Goal: Contribute content

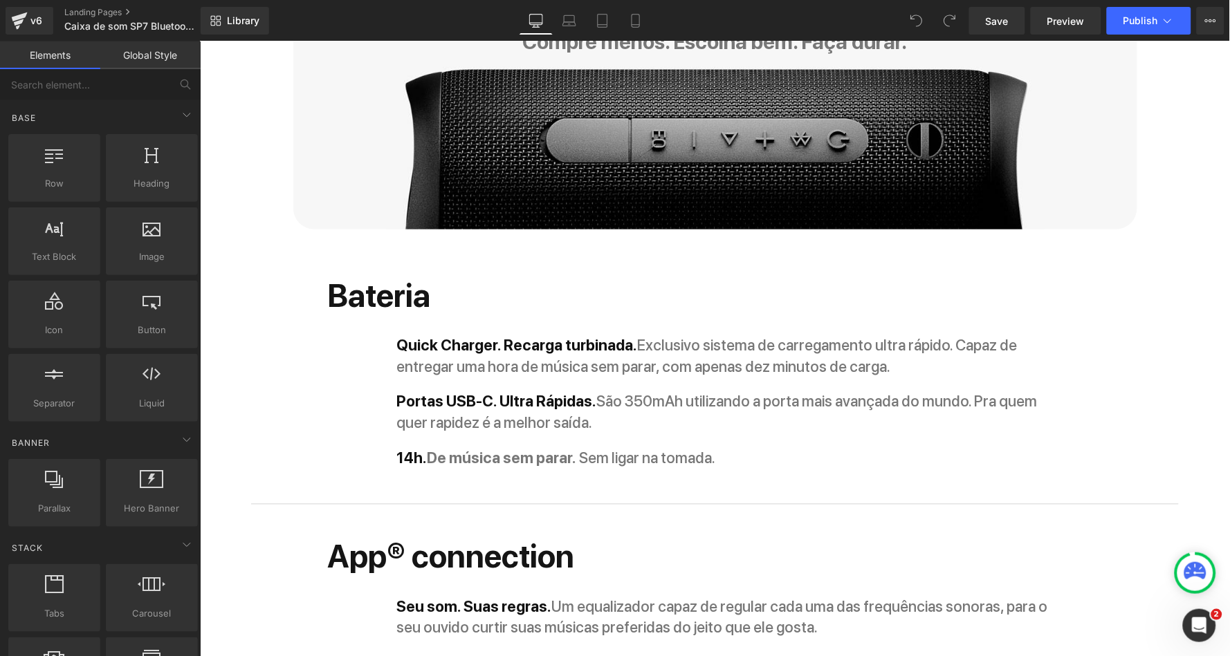
scroll to position [1960, 0]
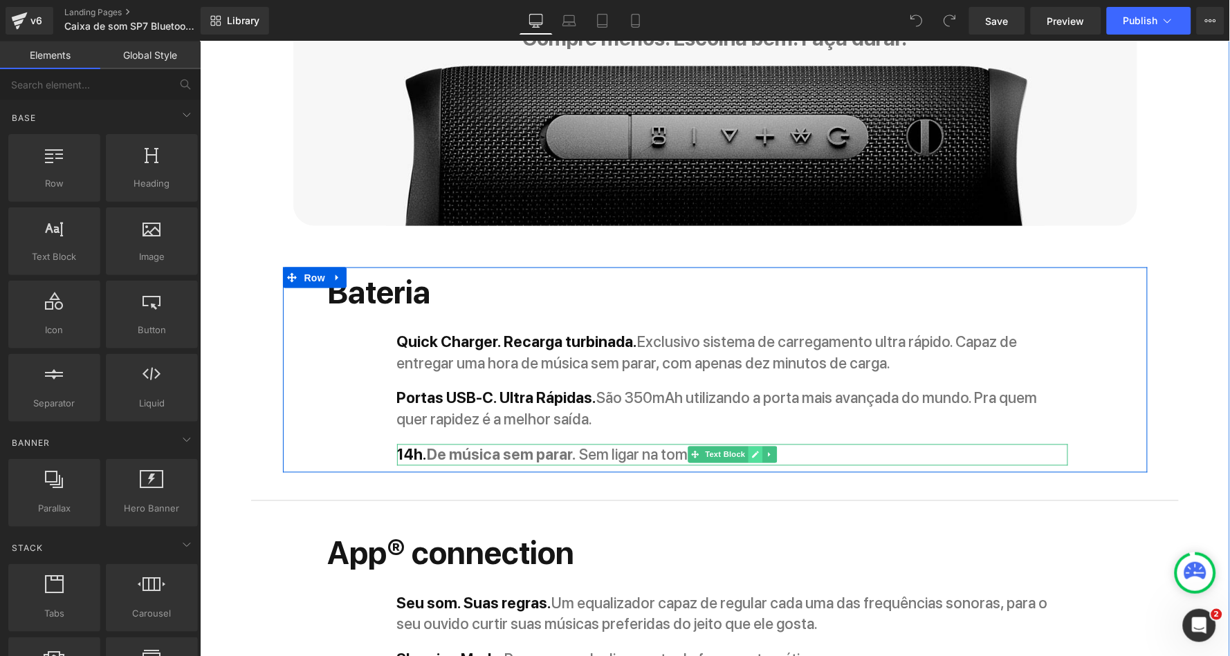
click at [751, 450] on icon at bounding box center [754, 454] width 8 height 8
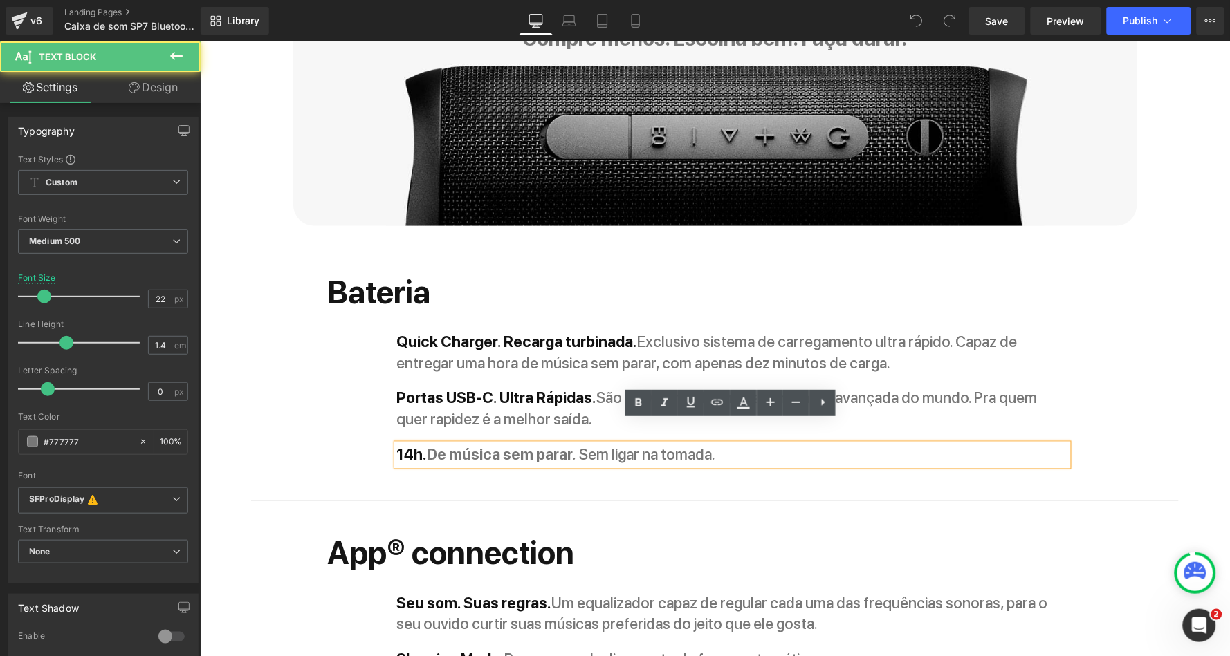
click at [735, 444] on p "14h. De música sem parar. Sem ligar na tomada." at bounding box center [731, 454] width 671 height 21
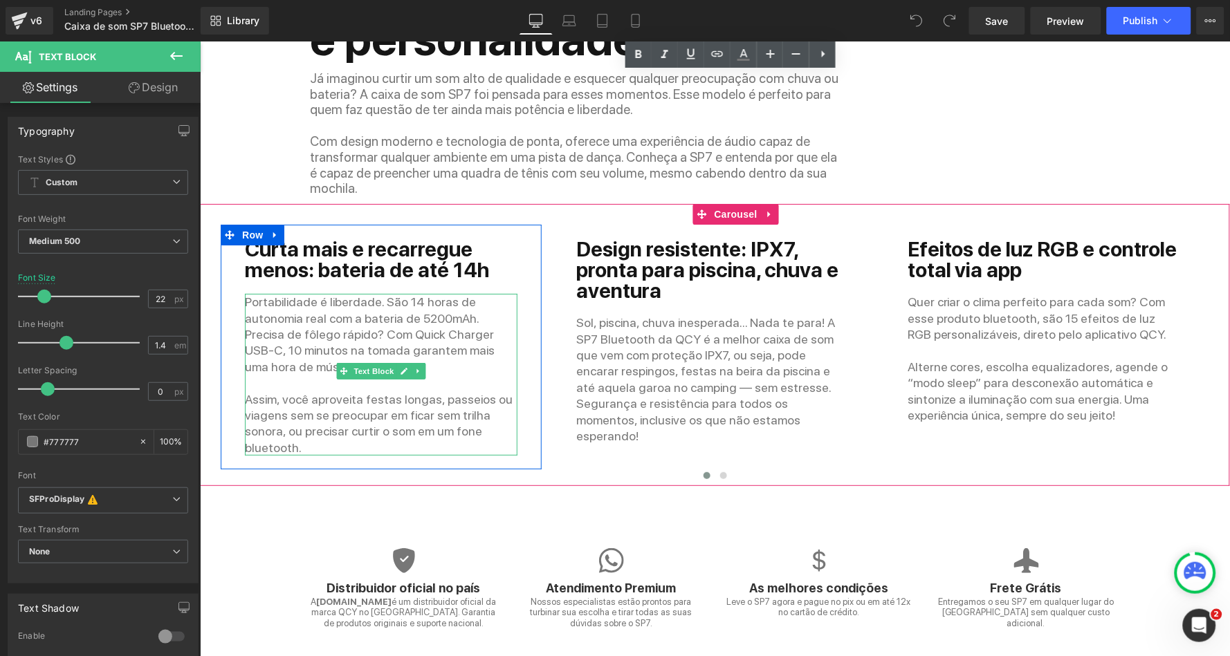
scroll to position [2836, 0]
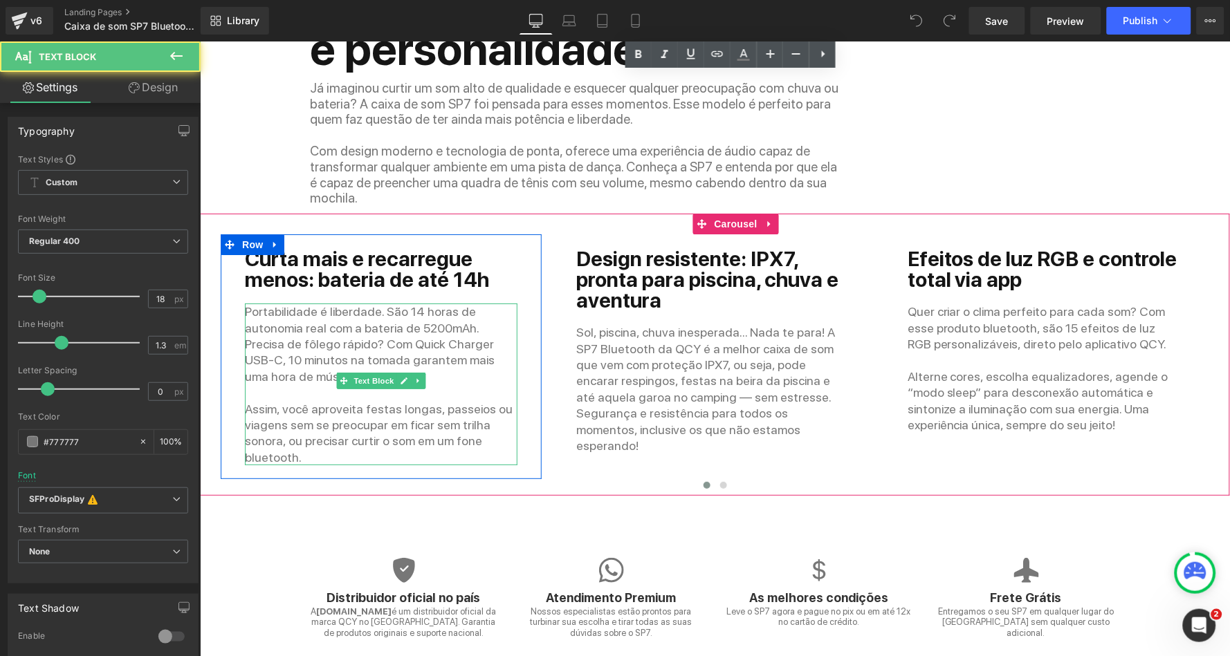
click at [400, 303] on p "Portabilidade é liberdade. São 14 horas de autonomia real com a bateria de 5200…" at bounding box center [380, 343] width 273 height 81
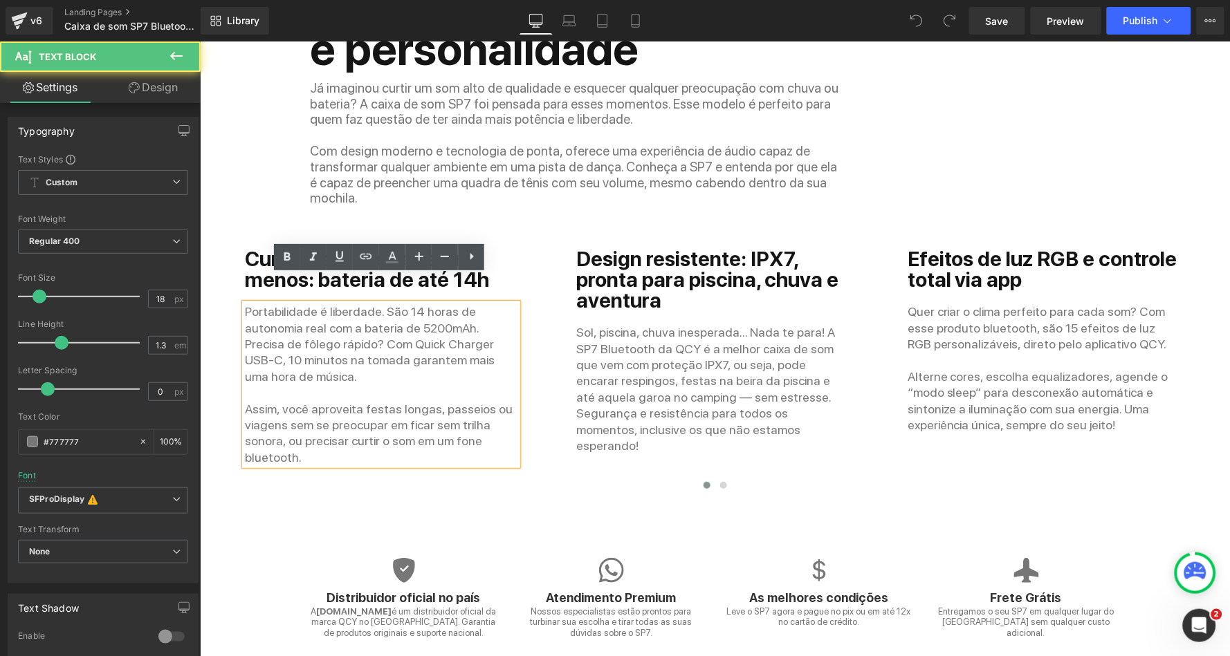
click at [405, 158] on p "Com design moderno e tecnologia de ponta, oferece uma experiência de áudio capa…" at bounding box center [576, 174] width 533 height 63
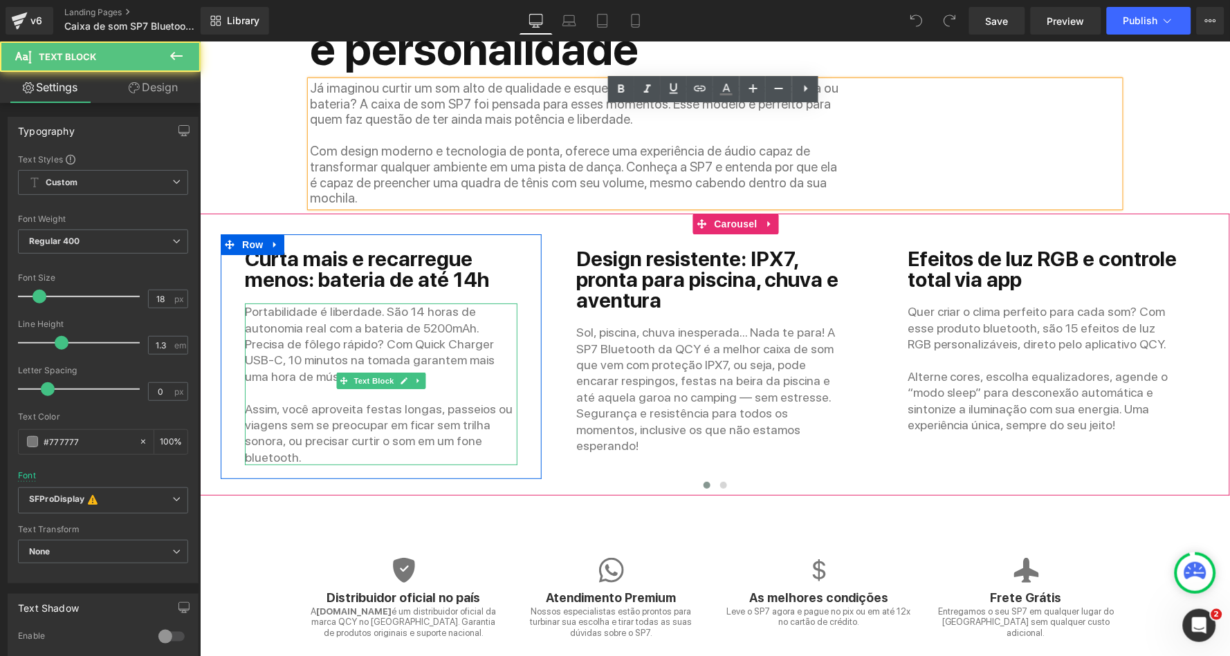
click at [401, 303] on p "Portabilidade é liberdade. São 14 horas de autonomia real com a bateria de 5200…" at bounding box center [380, 343] width 273 height 81
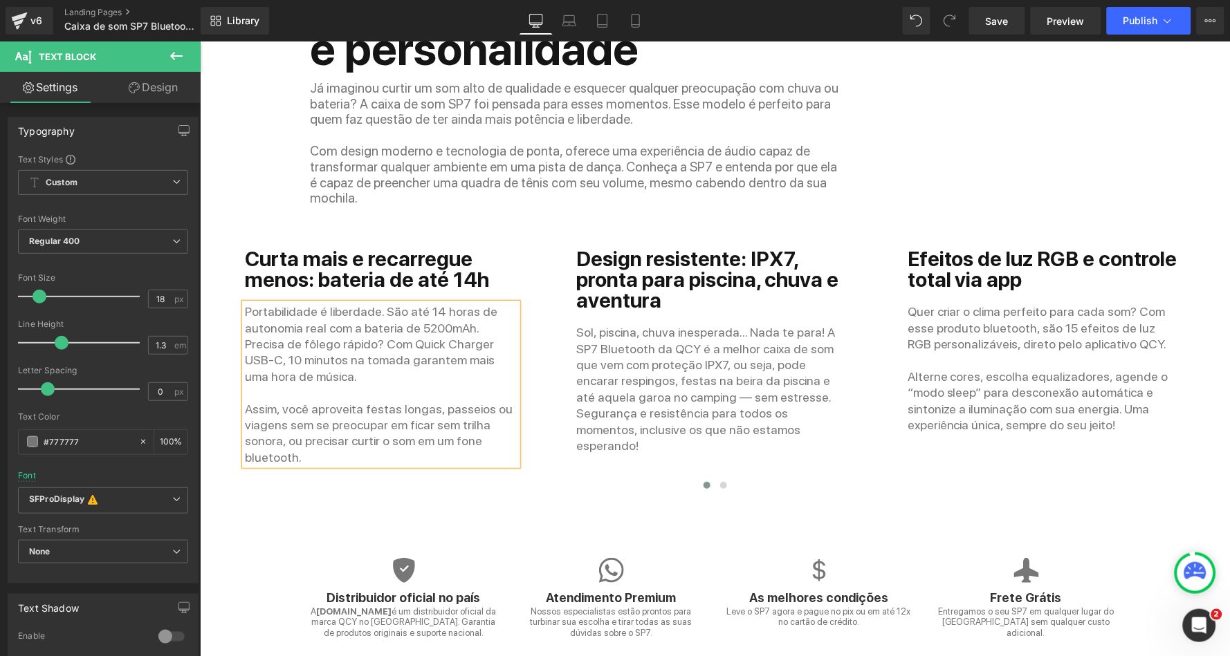
scroll to position [2895, 0]
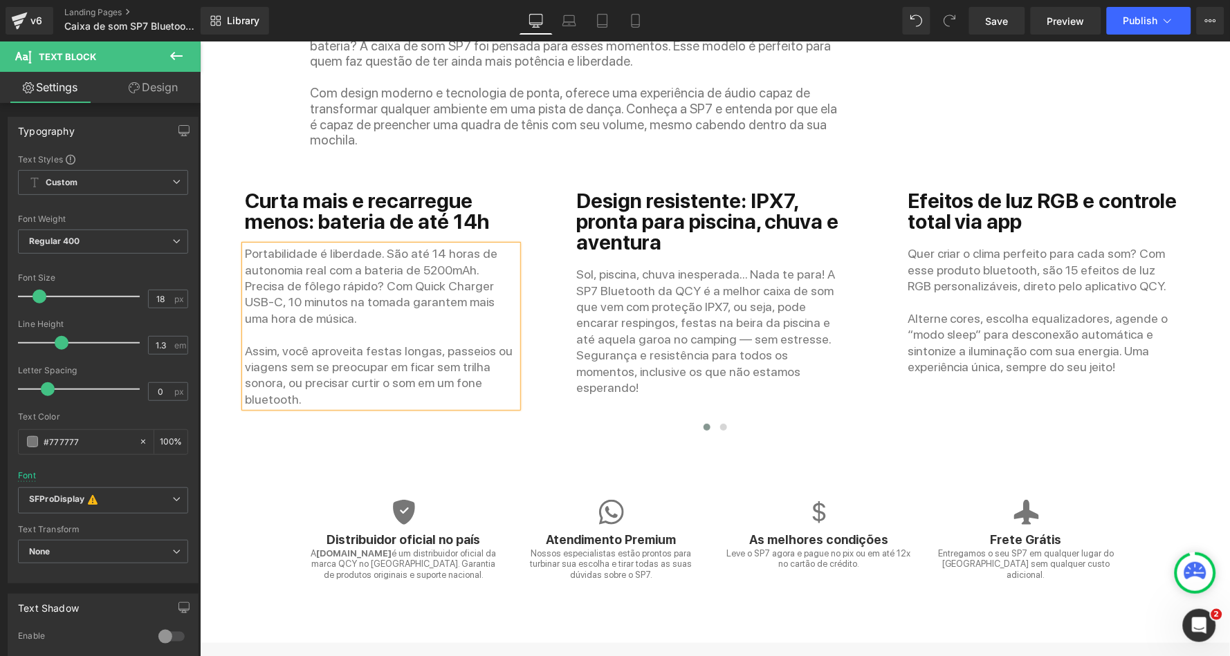
click at [320, 362] on p "Assim, você aproveita festas longas, passeios ou viagens sem se preocupar em fi…" at bounding box center [380, 374] width 273 height 65
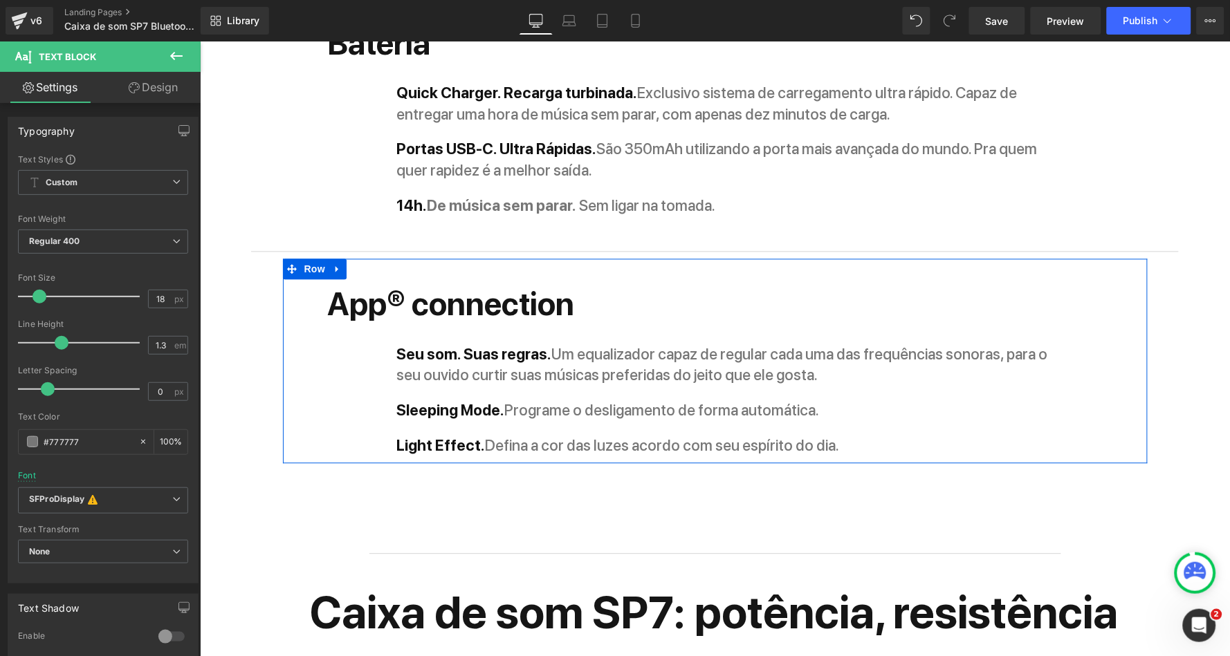
scroll to position [2072, 0]
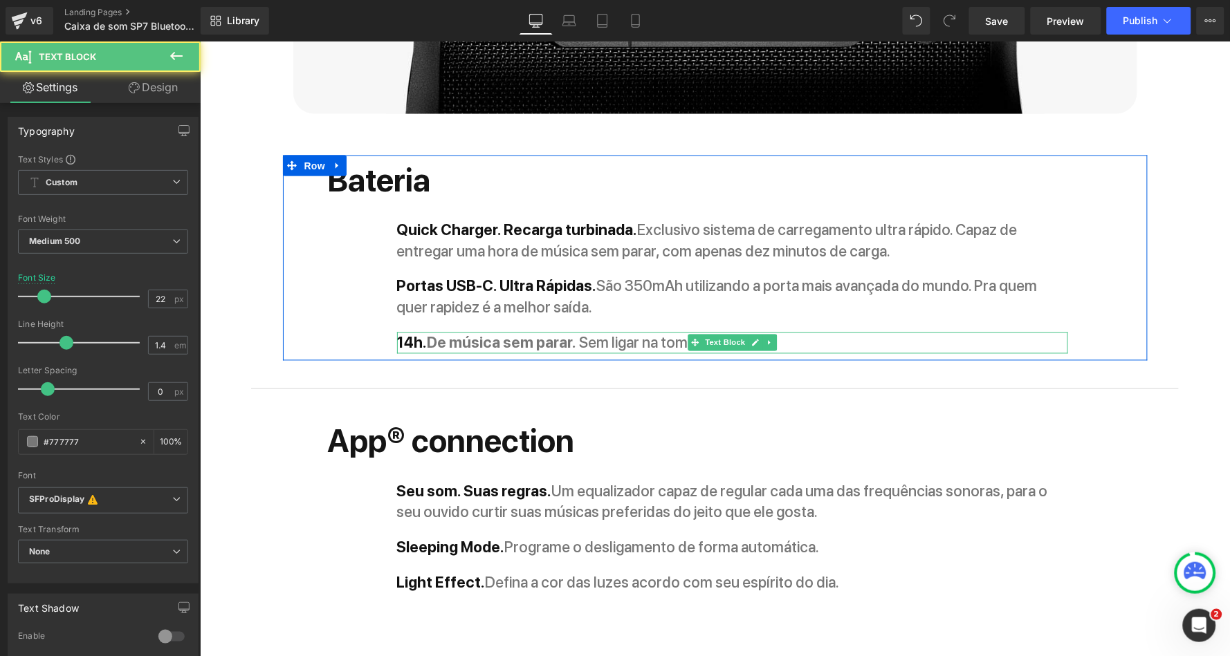
click at [450, 333] on strong "De música sem parar." at bounding box center [501, 342] width 149 height 18
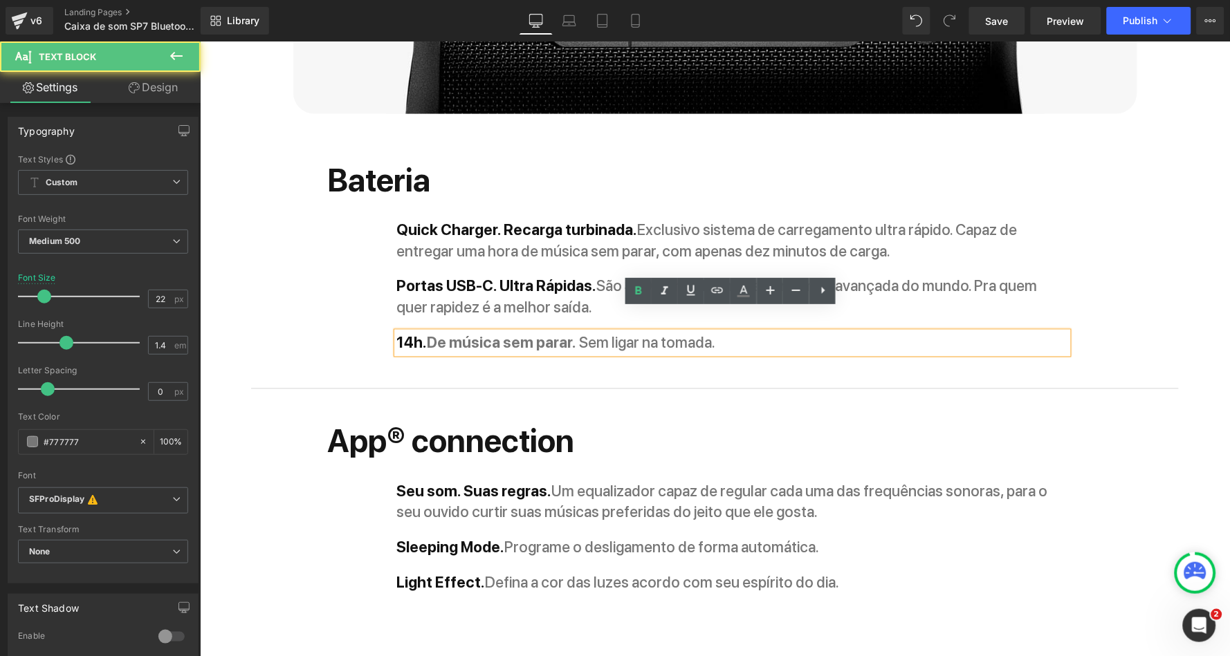
click at [405, 333] on strong "14h." at bounding box center [411, 342] width 30 height 18
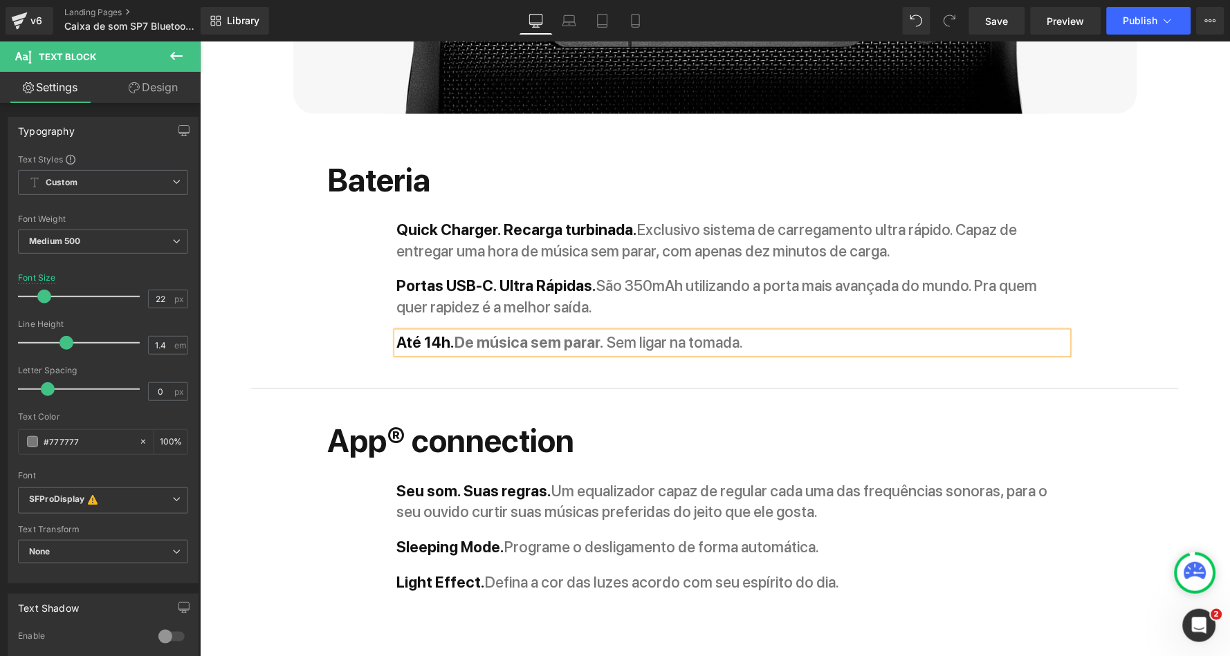
click at [515, 396] on div "App® connection Heading Seu som. Suas regras. Um equalizador capaz de regular c…" at bounding box center [714, 498] width 865 height 205
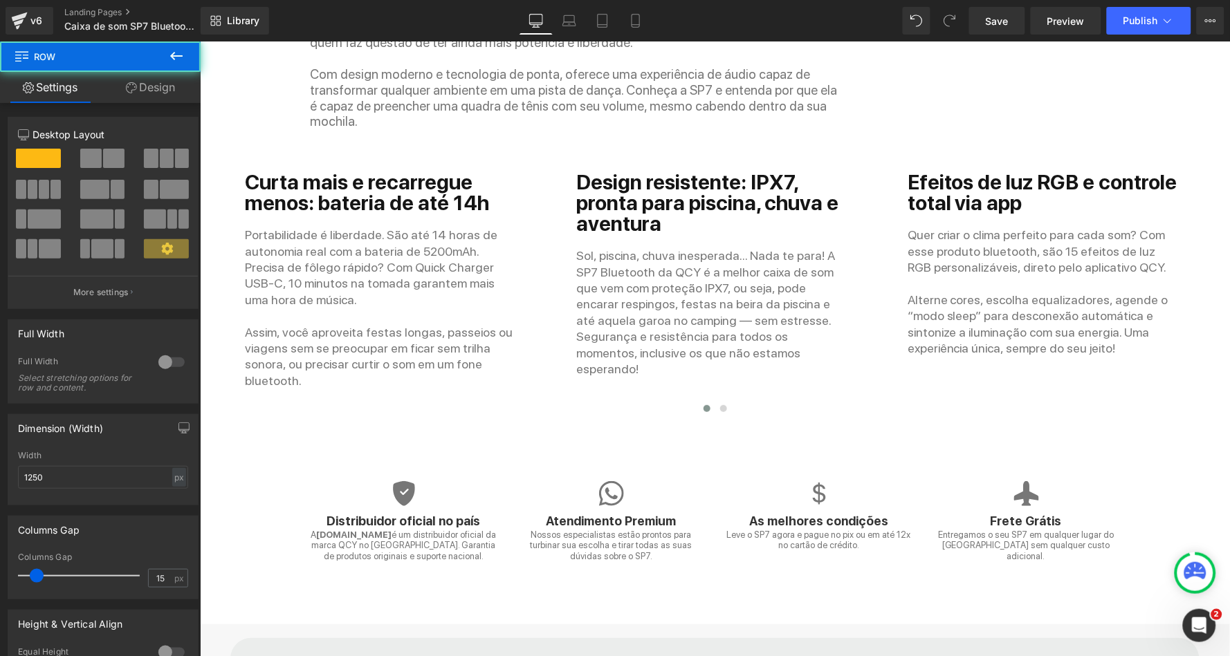
scroll to position [2917, 0]
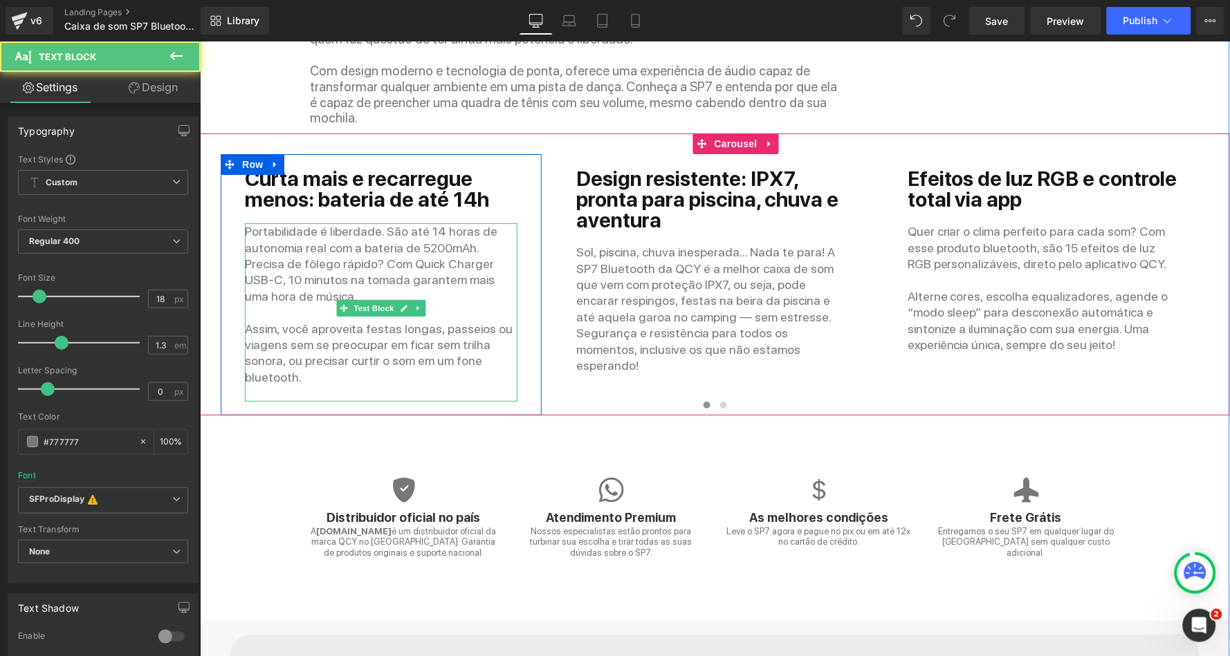
click at [325, 385] on p at bounding box center [380, 393] width 273 height 16
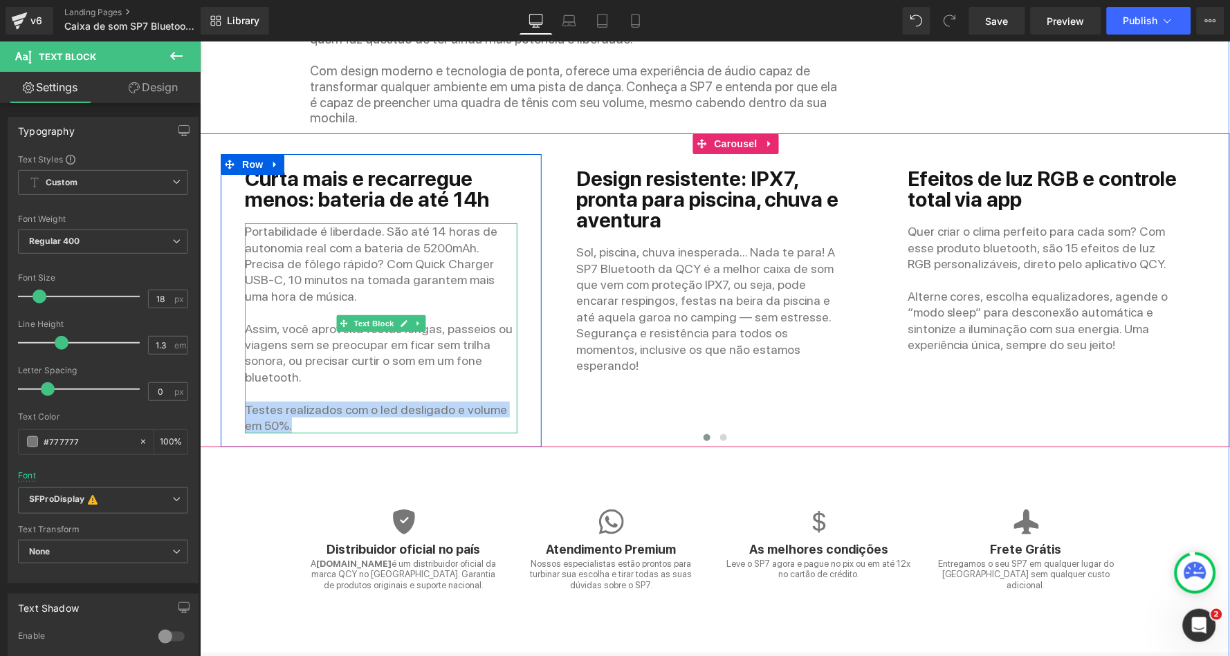
click at [257, 401] on p "Testes realizados com o led desligado e volume em 50%." at bounding box center [380, 417] width 273 height 33
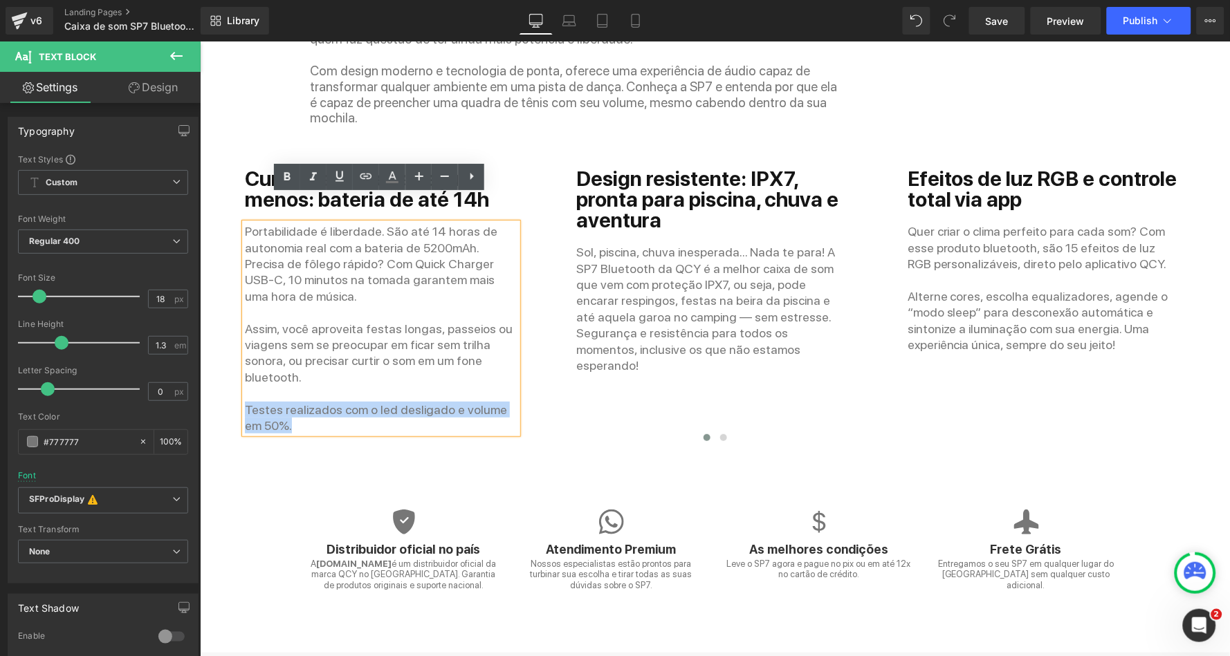
drag, startPoint x: 275, startPoint y: 387, endPoint x: 232, endPoint y: 369, distance: 46.1
click at [234, 369] on div "Curta mais e recarregue menos: bateria de até 14h Heading Portabilidade é liber…" at bounding box center [380, 300] width 293 height 266
click at [446, 174] on icon at bounding box center [444, 176] width 17 height 17
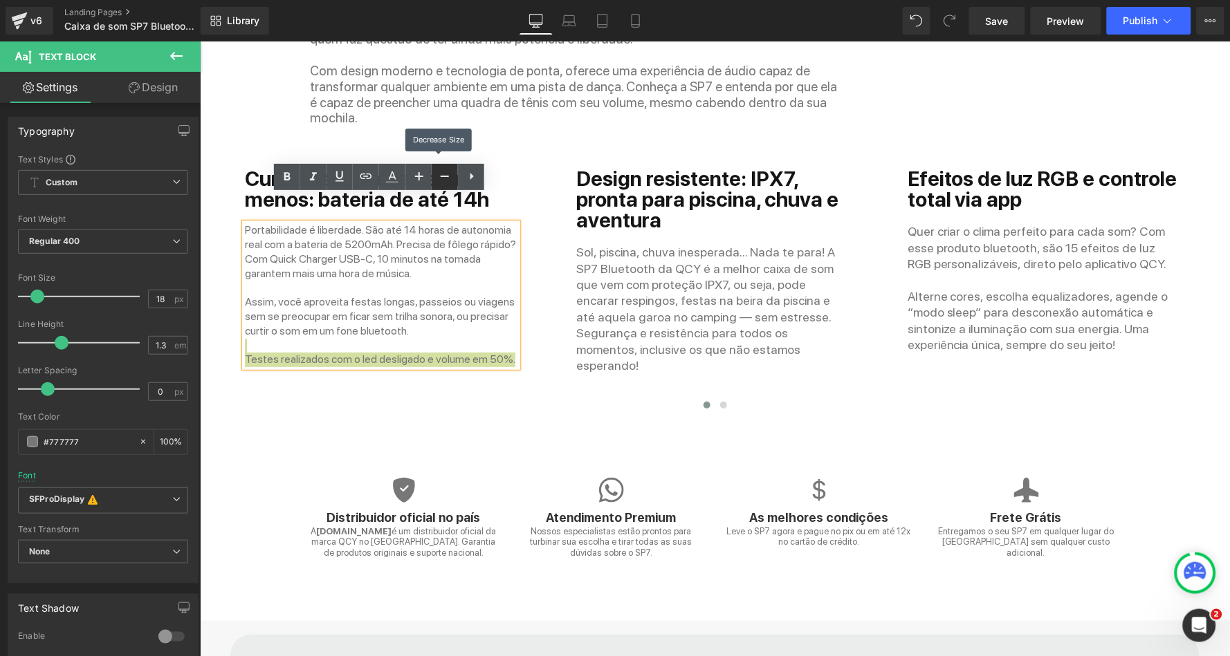
click at [446, 174] on icon at bounding box center [444, 176] width 17 height 17
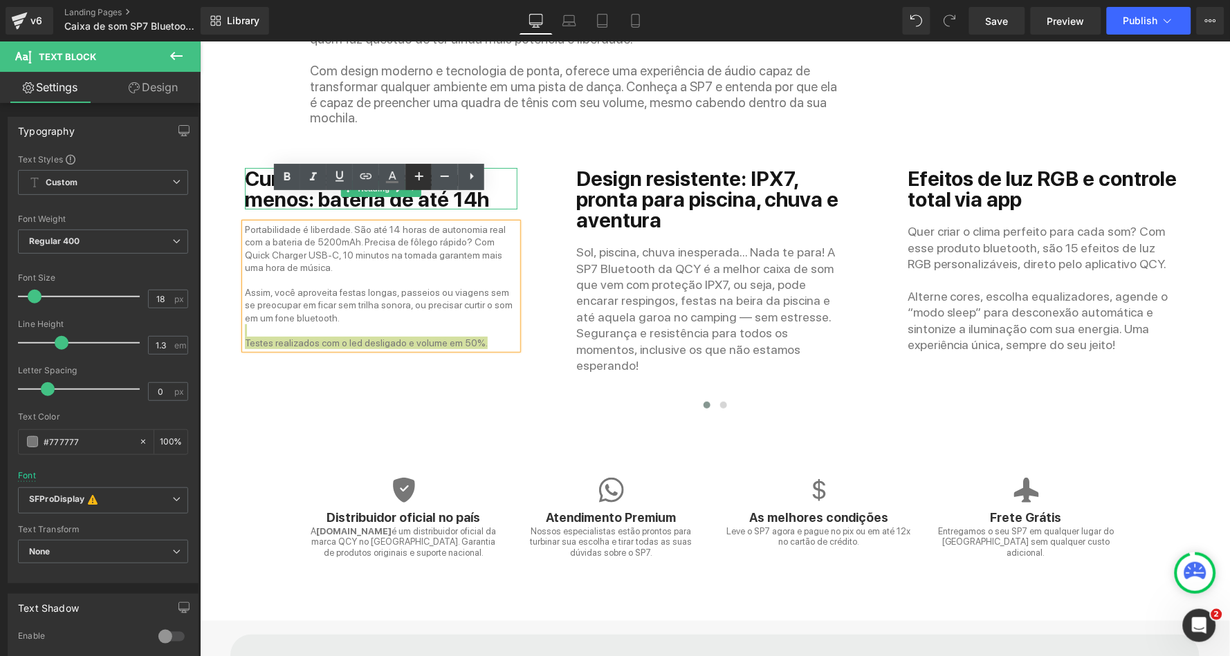
click at [421, 173] on icon at bounding box center [419, 176] width 17 height 17
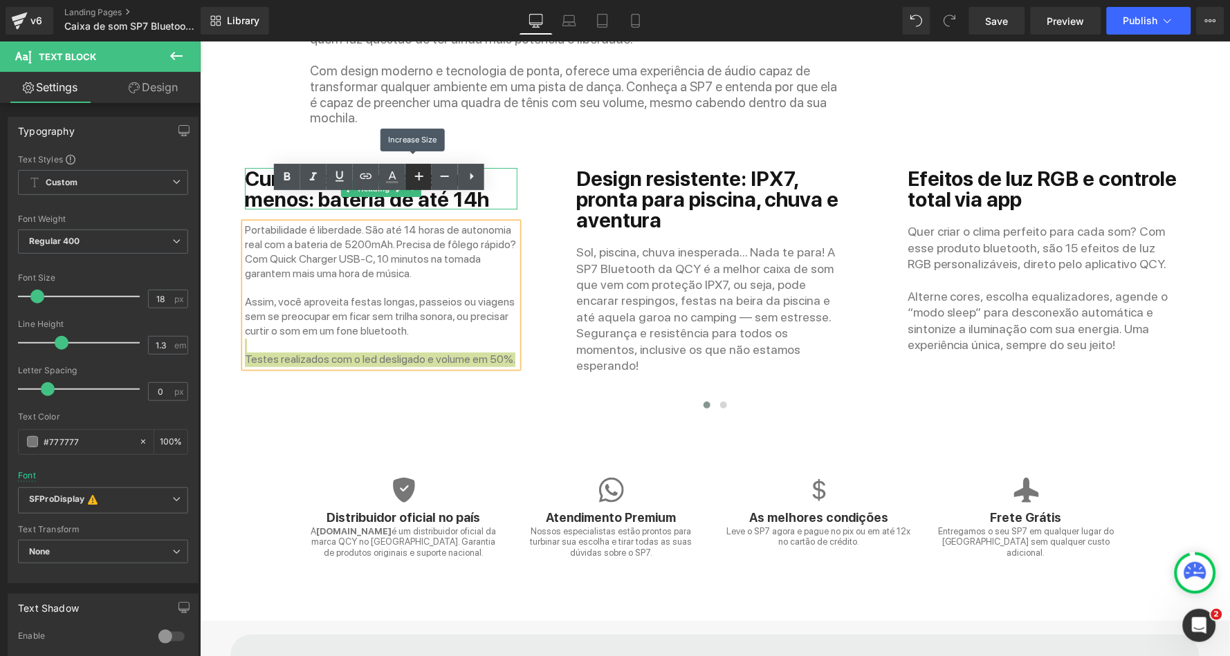
click at [421, 173] on icon at bounding box center [419, 176] width 17 height 17
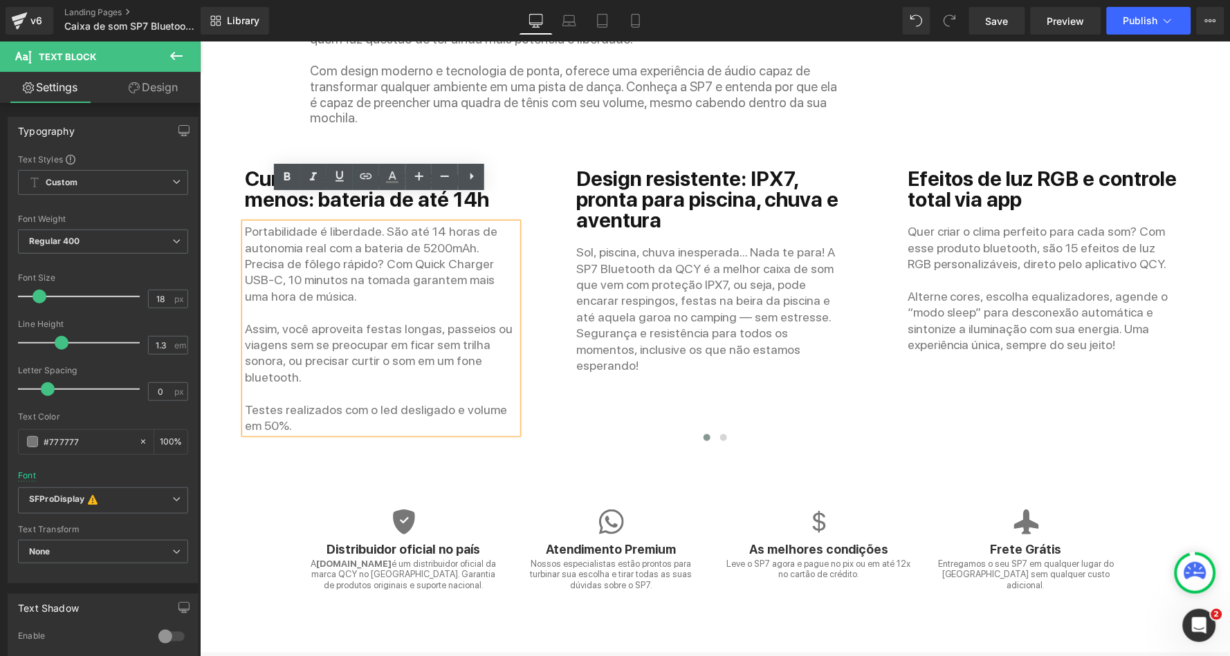
click at [403, 320] on p "Assim, você aproveita festas longas, passeios ou viagens sem se preocupar em fi…" at bounding box center [380, 352] width 273 height 65
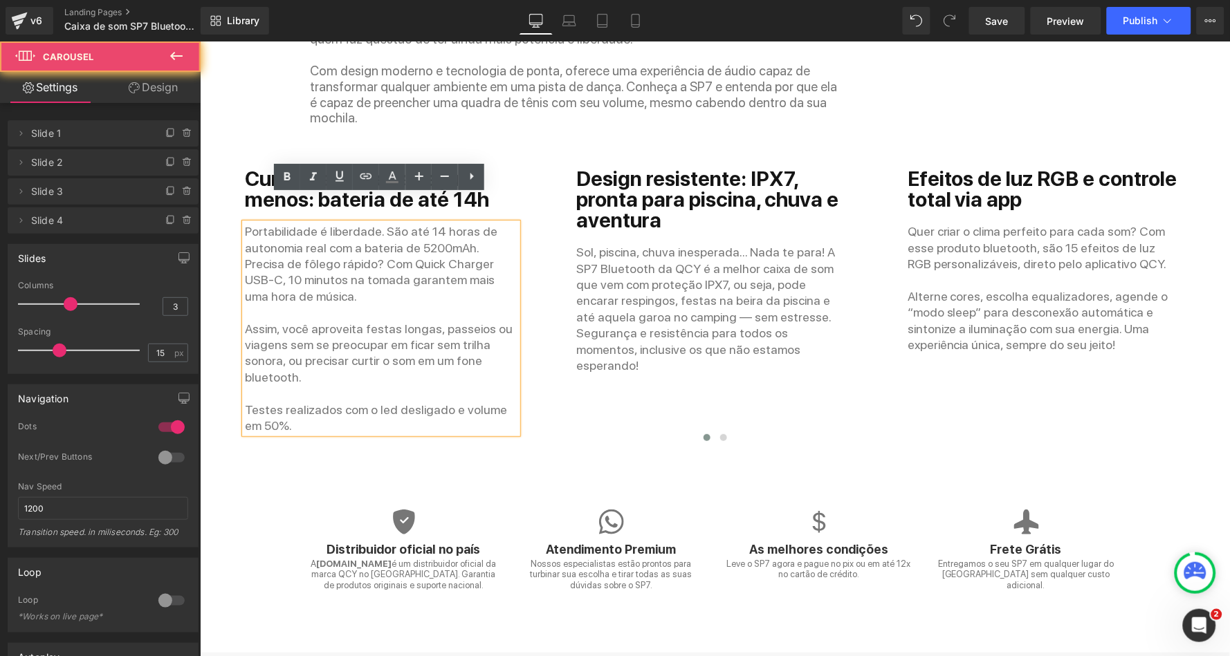
click at [652, 337] on div "Curta mais e recarregue menos: bateria de até 14h Heading Portabilidade é liber…" at bounding box center [882, 300] width 1325 height 293
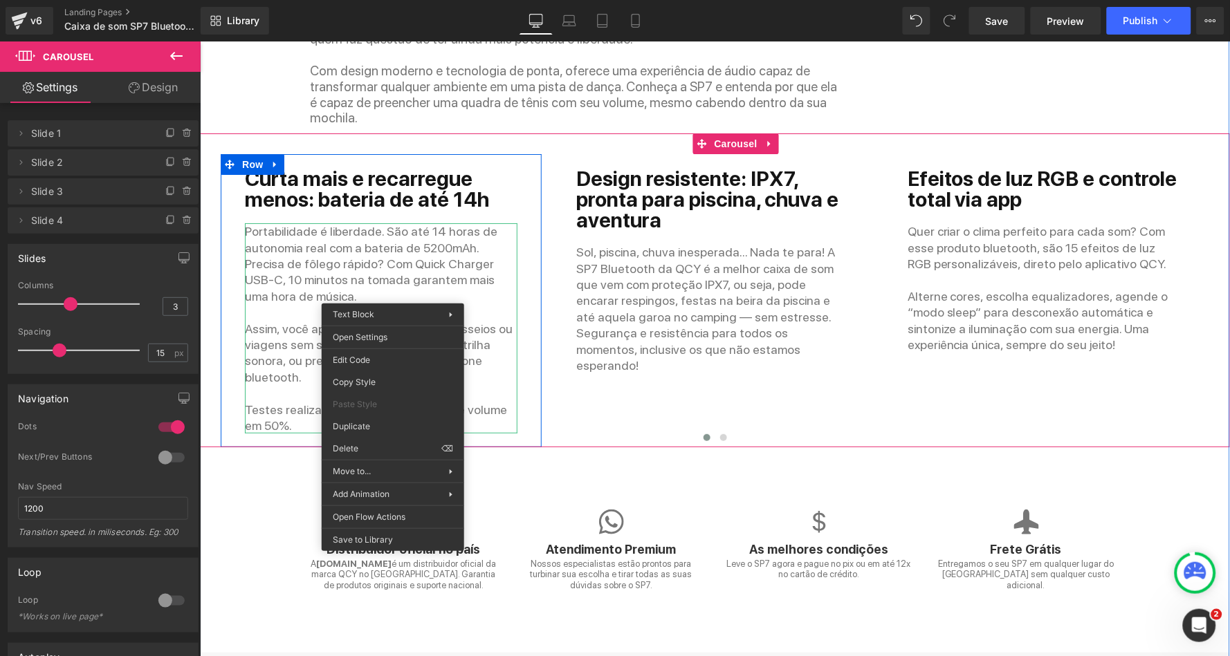
drag, startPoint x: 391, startPoint y: 292, endPoint x: 594, endPoint y: 367, distance: 216.2
click at [373, 0] on div "You are previewing how the will restyle your page. You can not edit Elements in…" at bounding box center [615, 0] width 1230 height 0
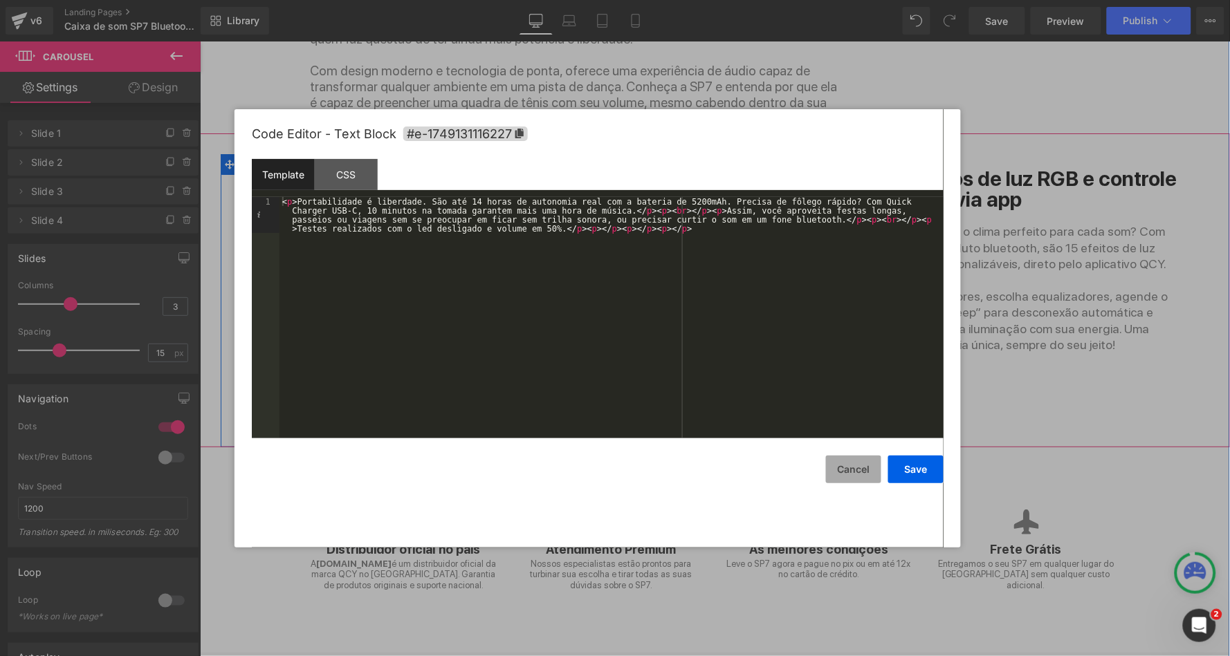
click at [850, 464] on button "Cancel" at bounding box center [853, 470] width 55 height 28
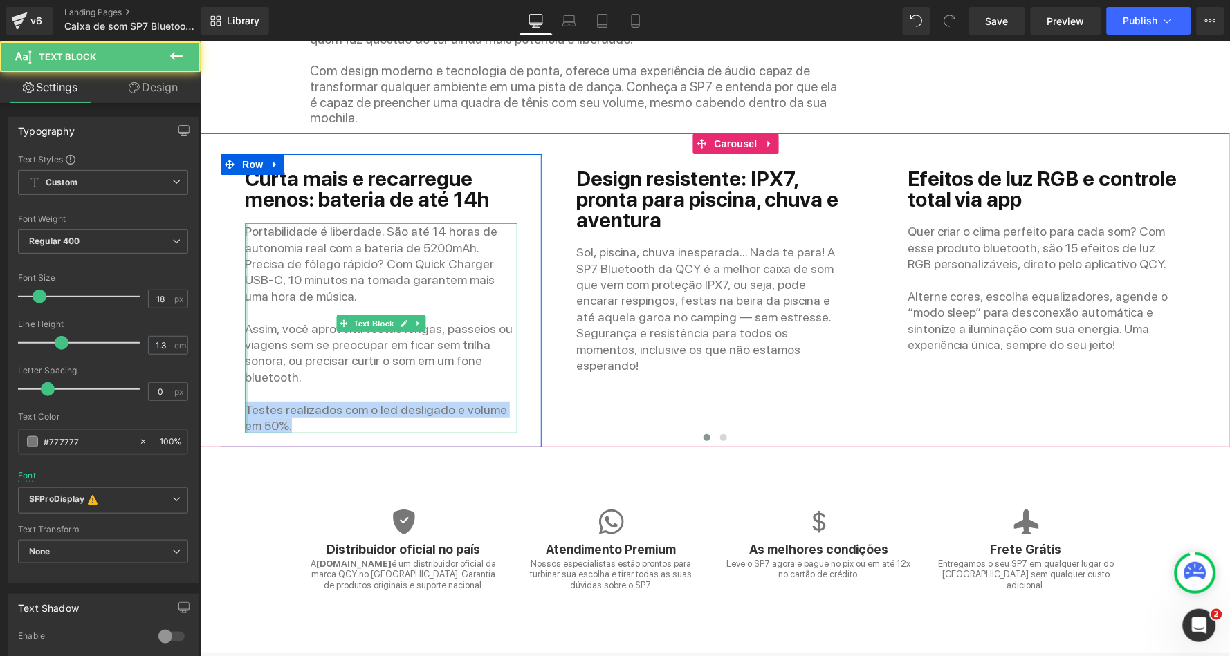
drag, startPoint x: 295, startPoint y: 380, endPoint x: 240, endPoint y: 375, distance: 54.9
click at [244, 375] on div "Portabilidade é liberdade. São até 14 horas de autonomia real com a bateria de …" at bounding box center [380, 328] width 273 height 210
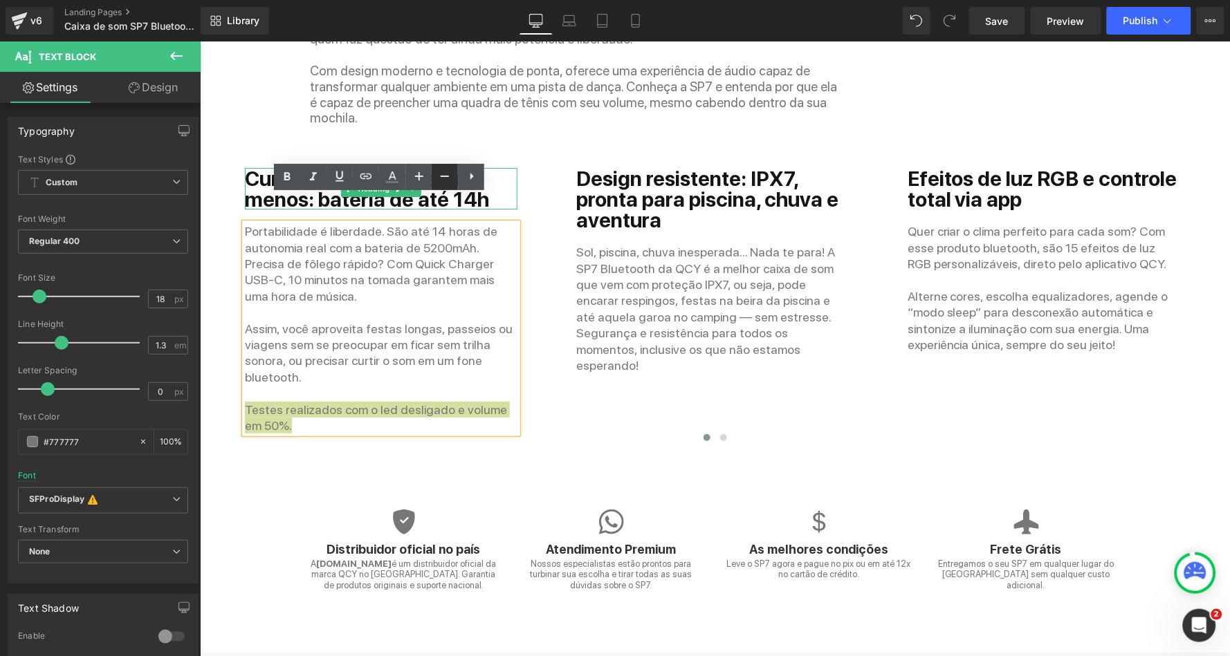
click at [434, 177] on link at bounding box center [445, 177] width 26 height 26
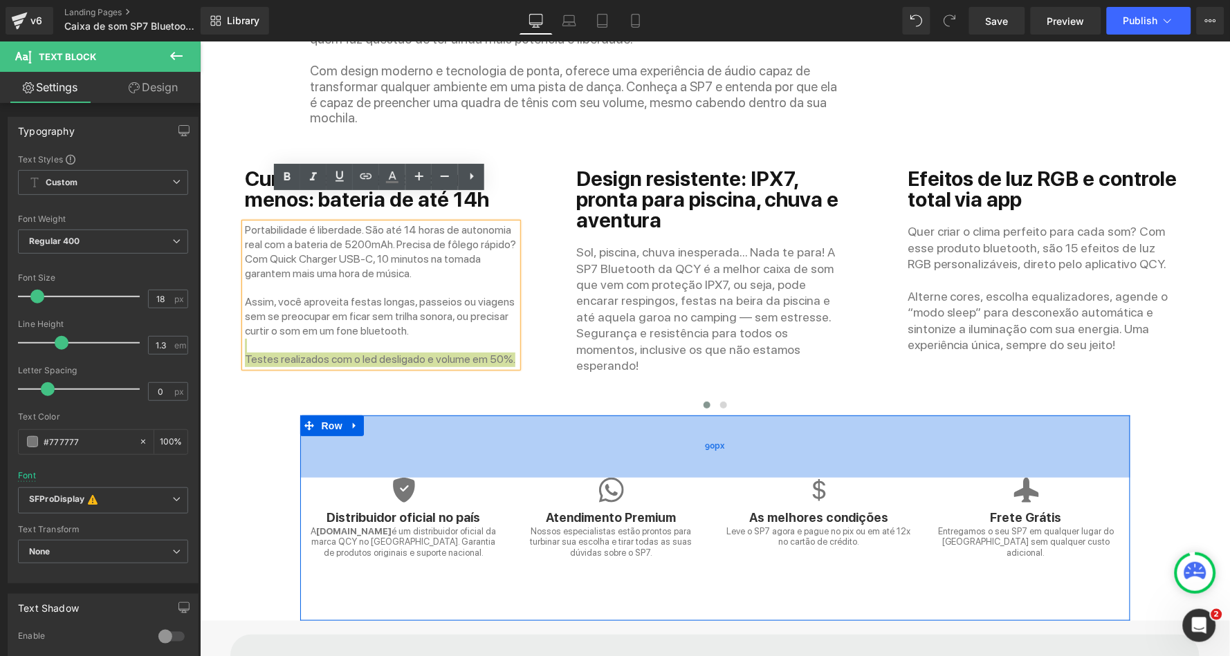
click at [578, 415] on div "90px" at bounding box center [714, 446] width 830 height 62
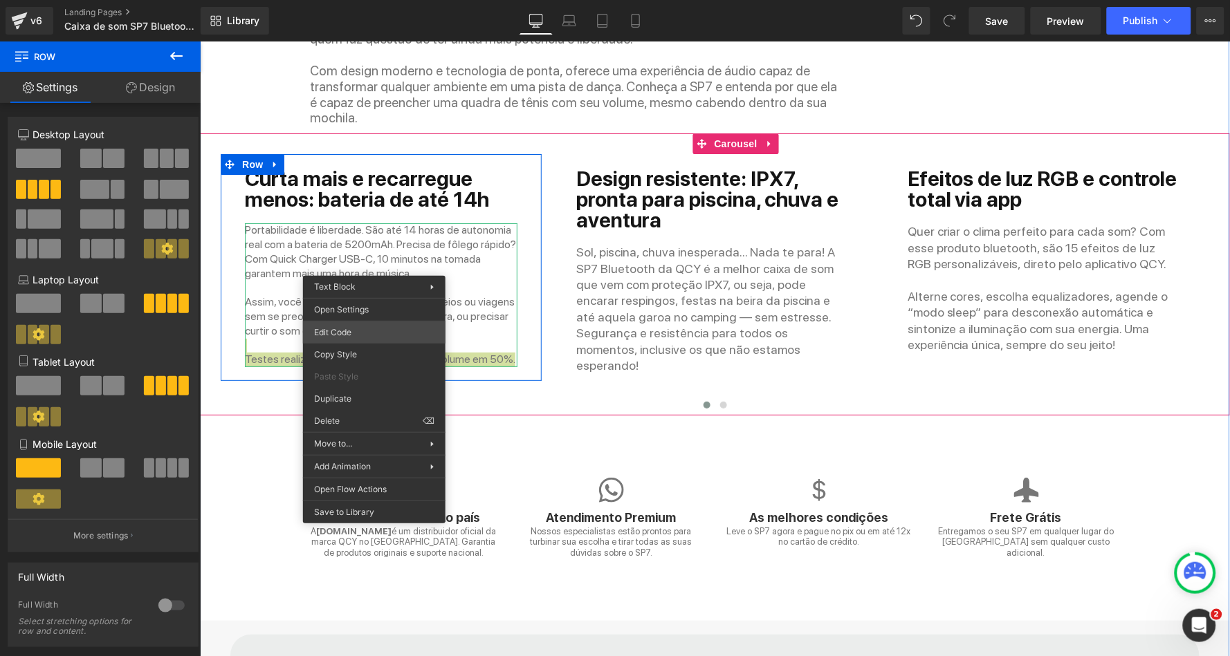
click at [377, 0] on div "You are previewing how the will restyle your page. You can not edit Elements in…" at bounding box center [615, 0] width 1230 height 0
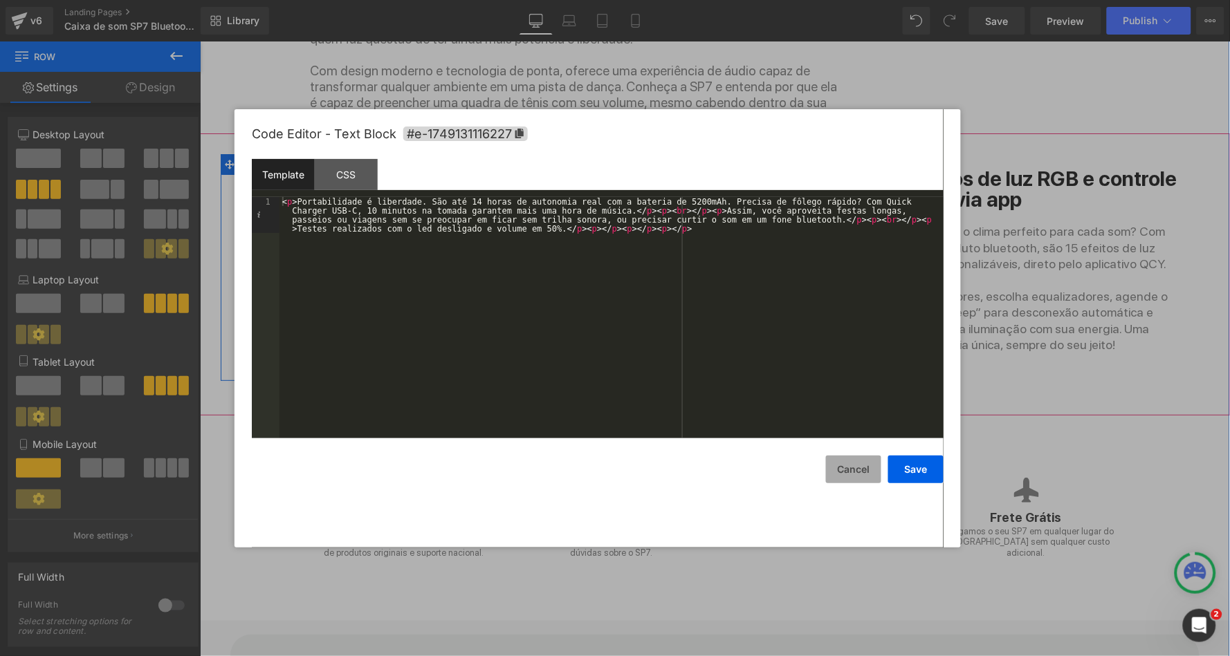
click at [852, 457] on button "Cancel" at bounding box center [853, 470] width 55 height 28
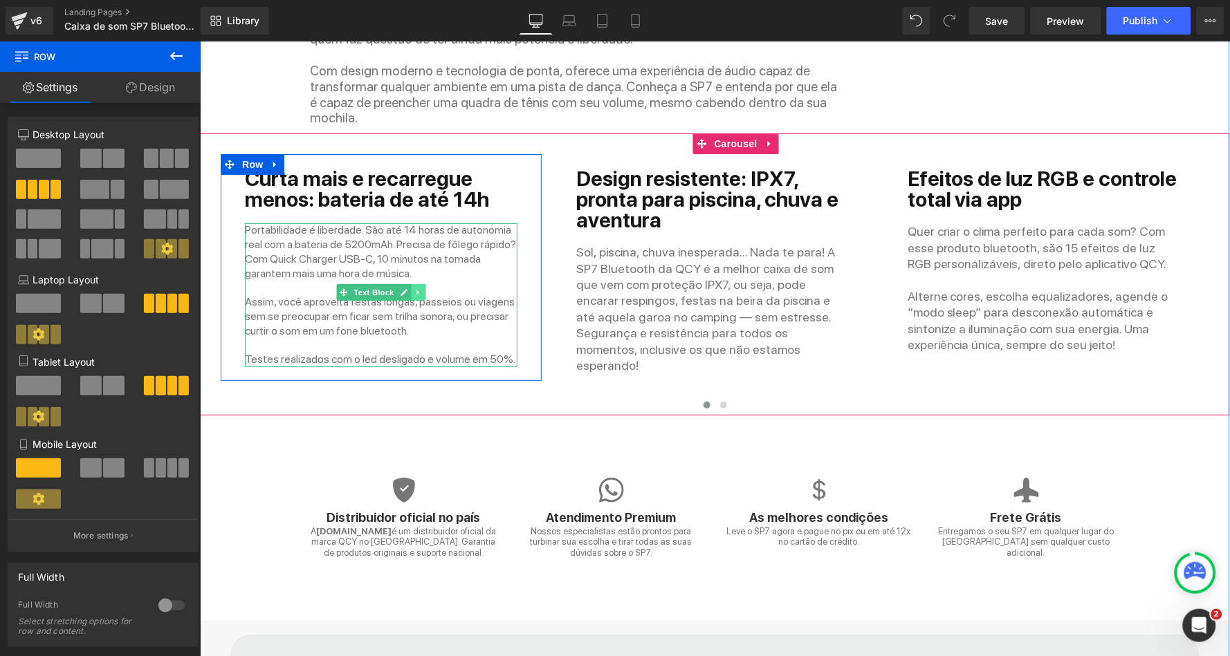
click at [417, 288] on icon at bounding box center [418, 292] width 8 height 8
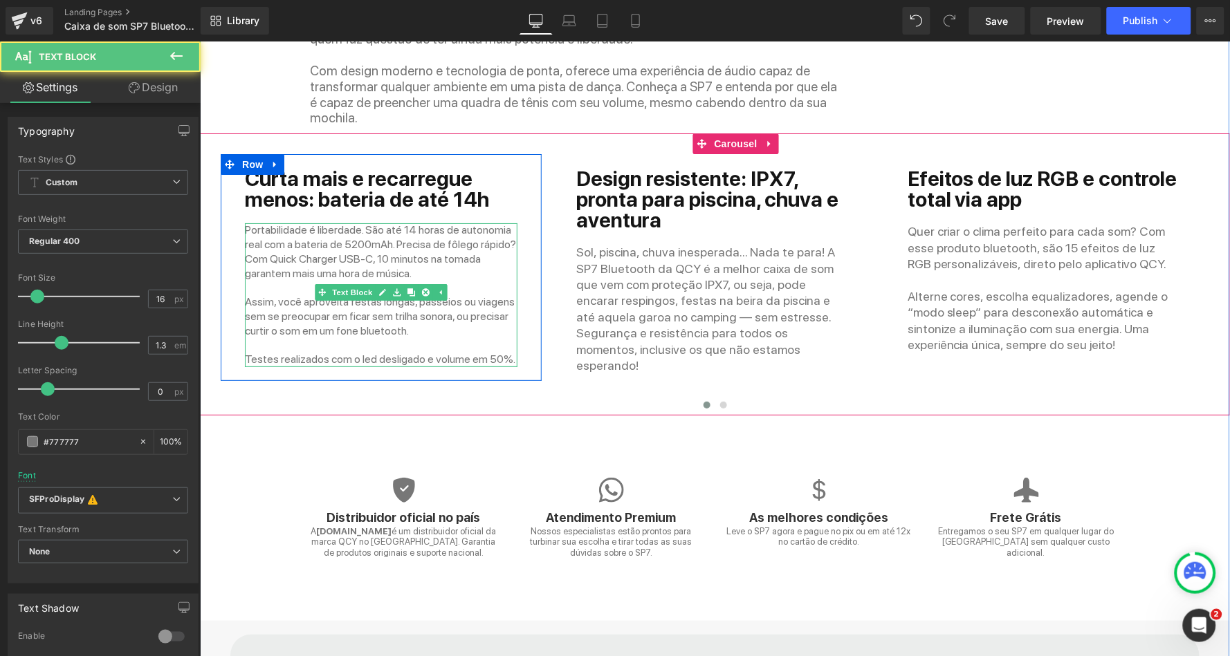
click at [382, 232] on p "Portabilidade é liberdade. São até 14 horas de autonomia real com a bateria de …" at bounding box center [380, 251] width 273 height 57
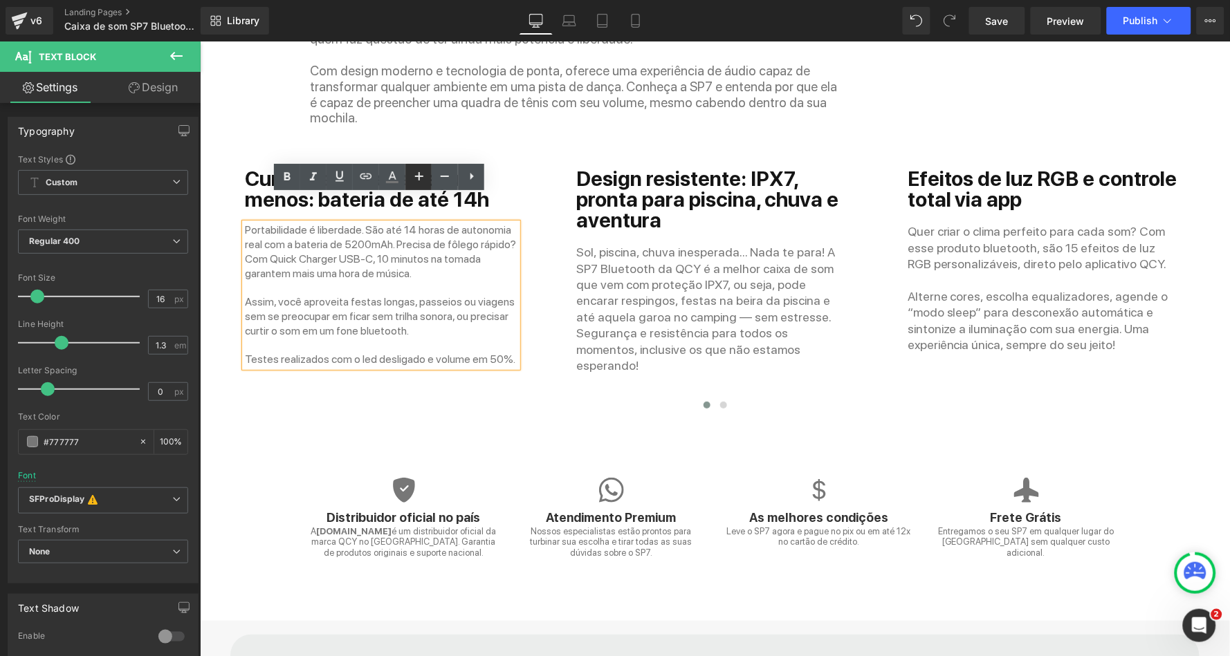
click at [418, 182] on icon at bounding box center [419, 176] width 17 height 17
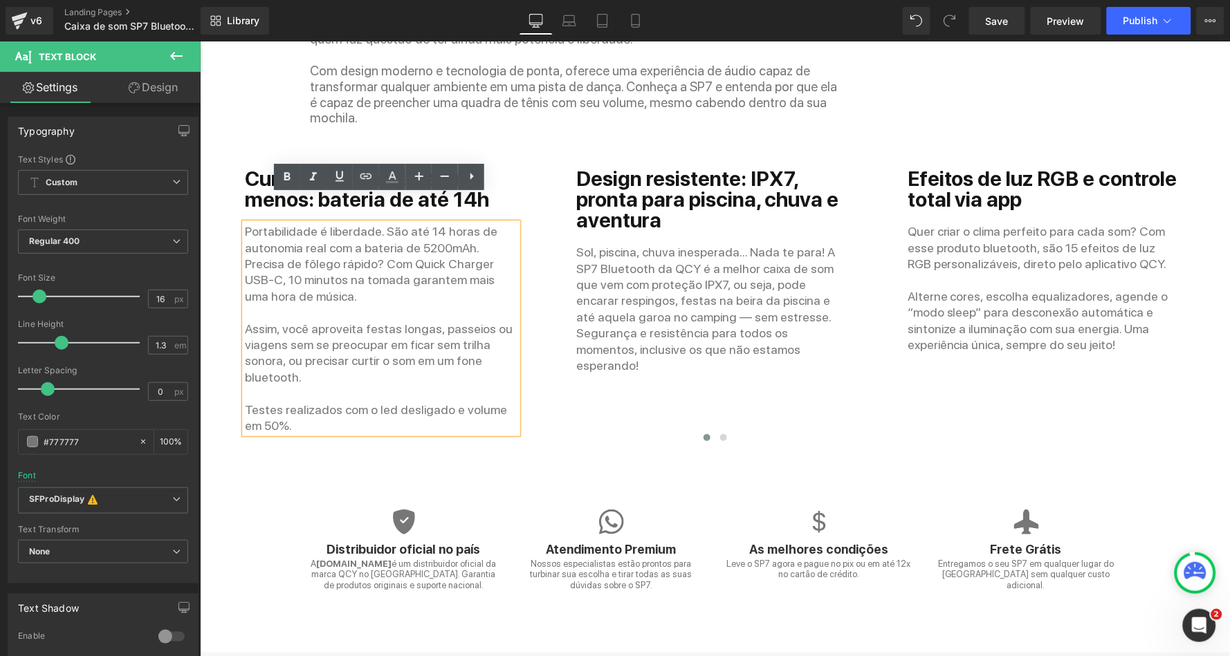
click at [601, 350] on div "Curta mais e recarregue menos: bateria de até 14h Heading Portabilidade é liber…" at bounding box center [882, 300] width 1325 height 293
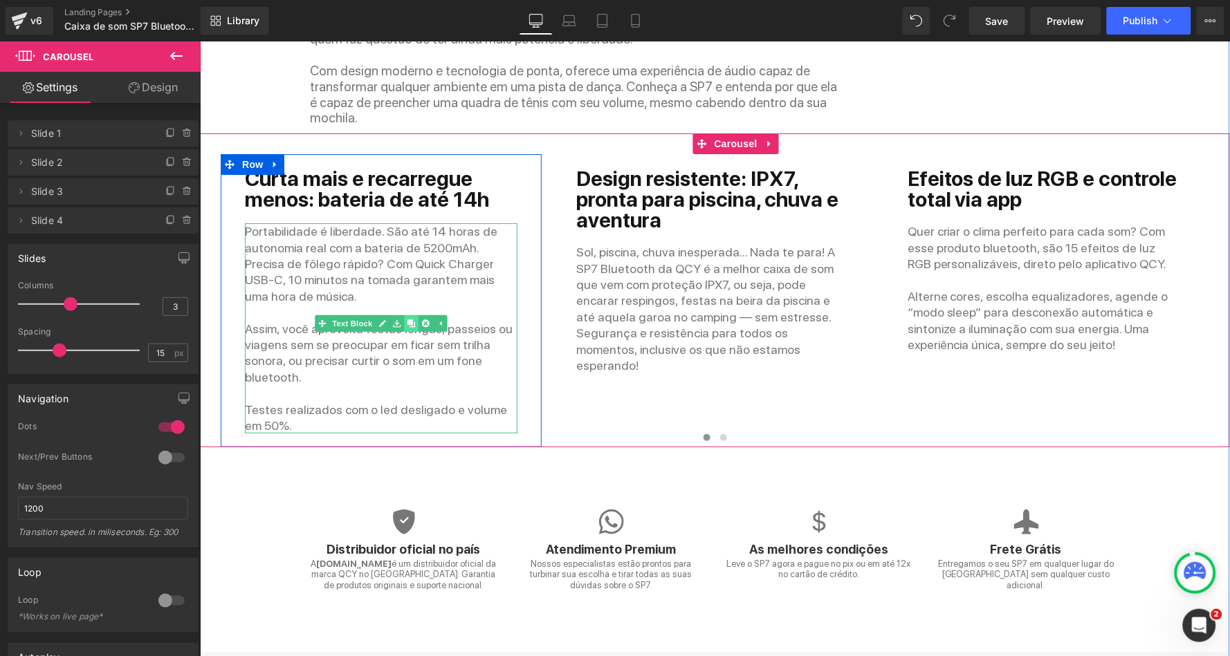
click at [407, 320] on icon at bounding box center [411, 324] width 8 height 8
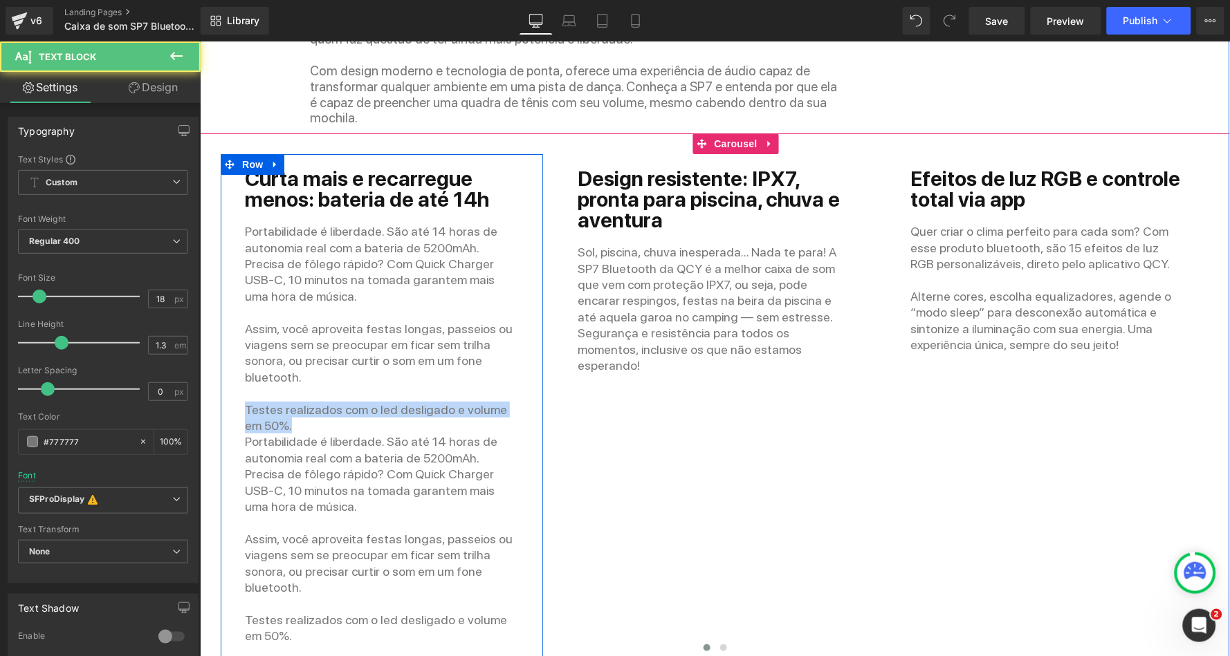
drag, startPoint x: 284, startPoint y: 371, endPoint x: 221, endPoint y: 351, distance: 66.7
click at [221, 351] on div "Curta mais e recarregue menos: bateria de até 14h Heading Portabilidade é liber…" at bounding box center [381, 406] width 322 height 504
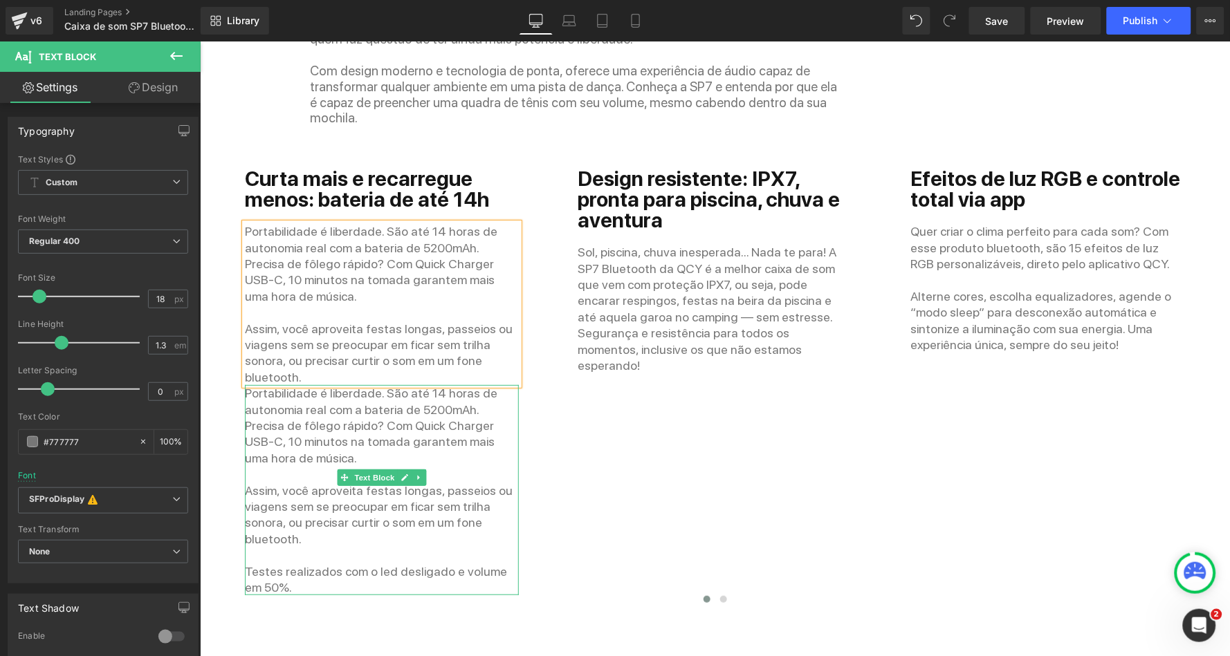
click at [295, 396] on p "Portabilidade é liberdade. São até 14 horas de autonomia real com a bateria de …" at bounding box center [381, 425] width 274 height 81
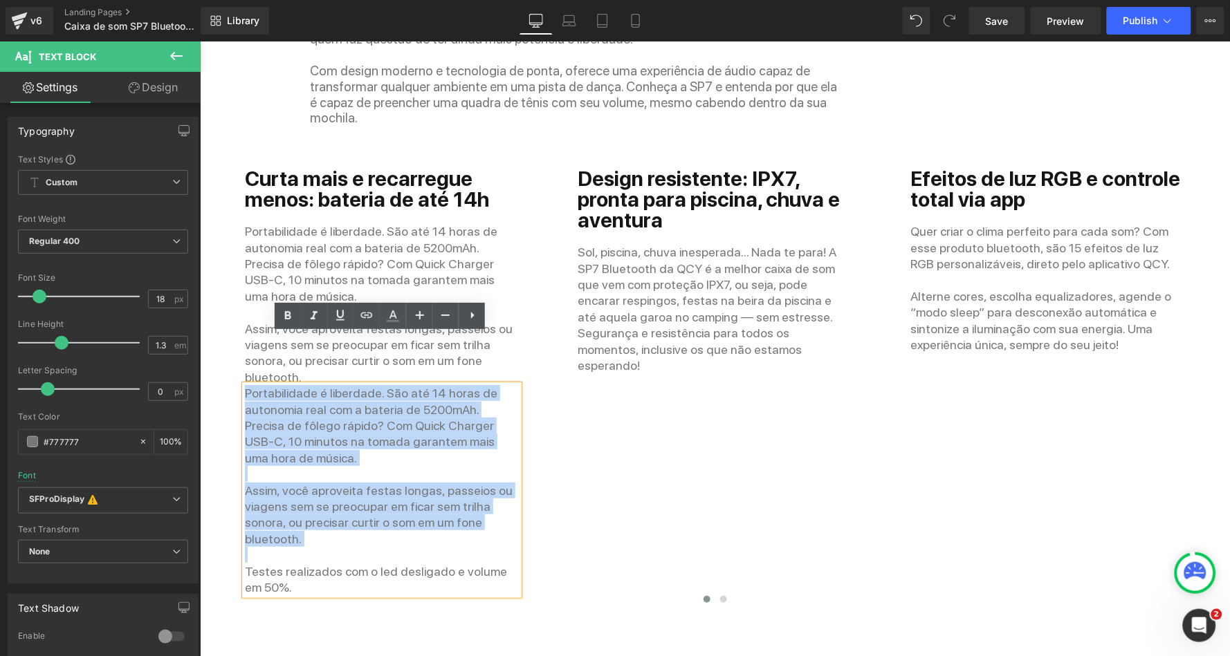
drag, startPoint x: 279, startPoint y: 481, endPoint x: 237, endPoint y: 338, distance: 148.6
click at [237, 338] on div "Curta mais e recarregue menos: bateria de até 14h Heading Portabilidade é liber…" at bounding box center [381, 380] width 295 height 427
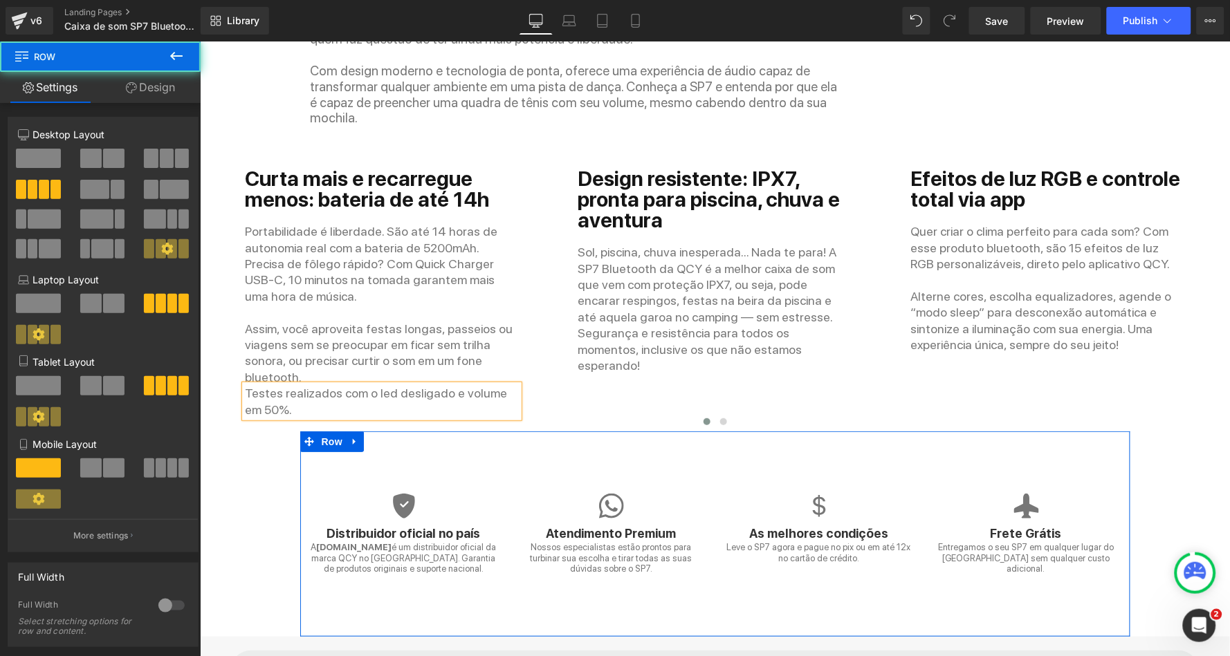
click at [299, 431] on div "Icon Distribuidor oficial no país Heading A [DOMAIN_NAME] é um distribuidor ofi…" at bounding box center [714, 533] width 830 height 205
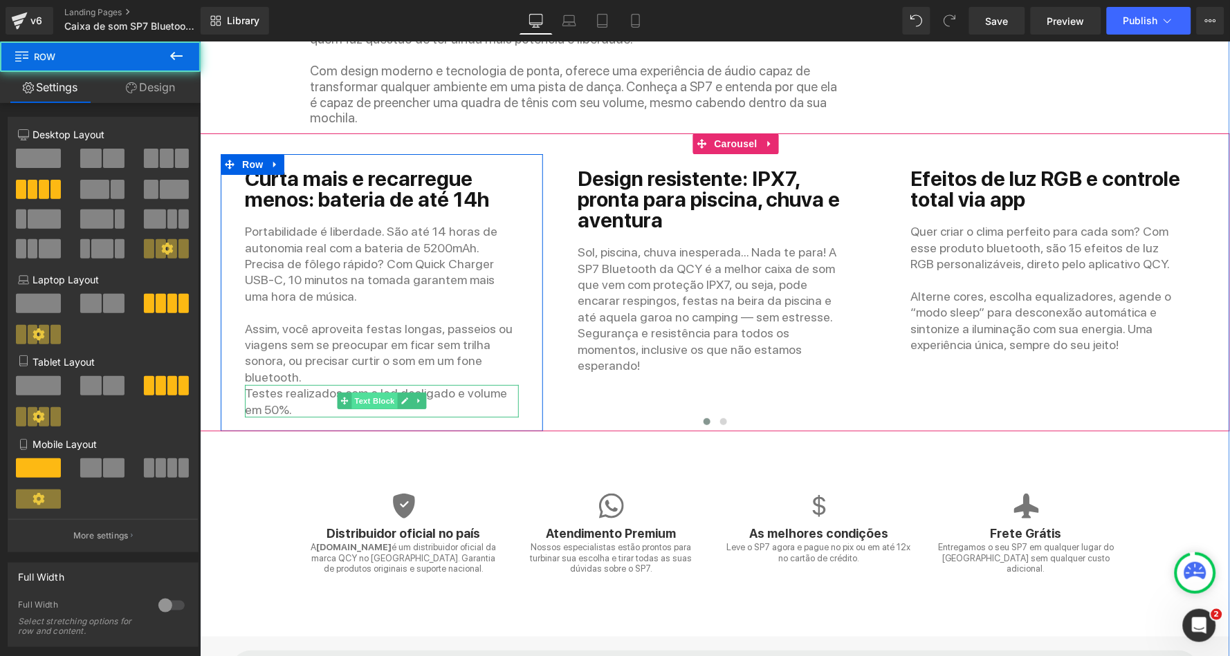
click at [376, 392] on span "Text Block" at bounding box center [374, 400] width 46 height 17
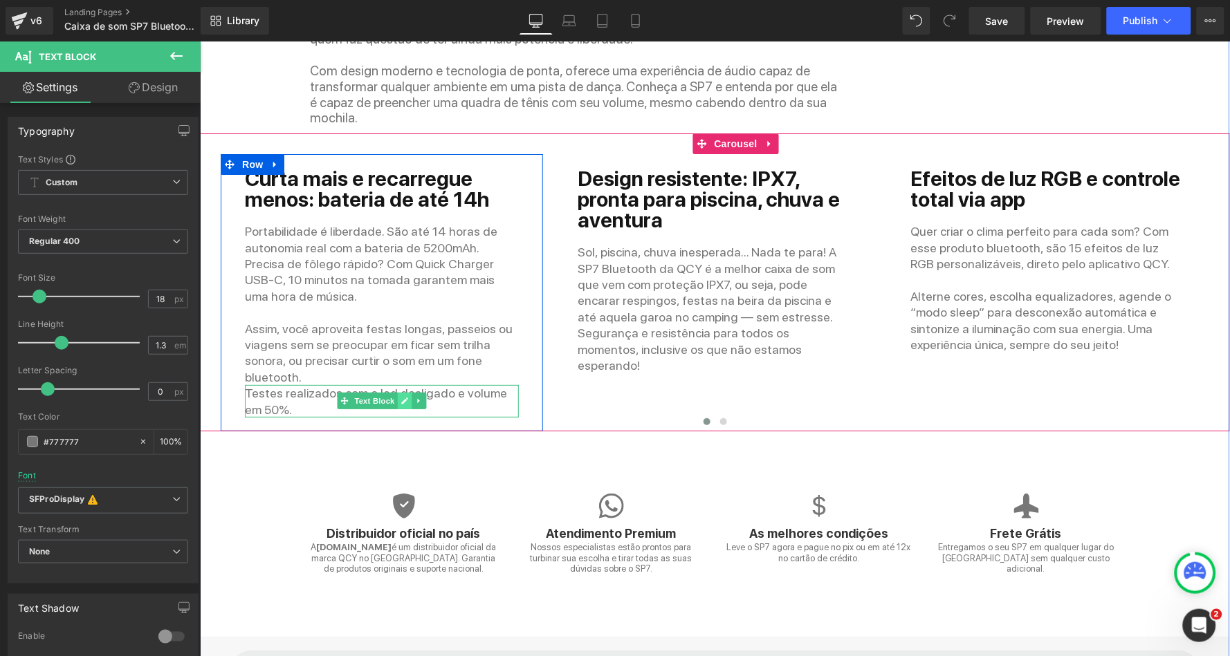
click at [400, 397] on icon at bounding box center [403, 400] width 7 height 7
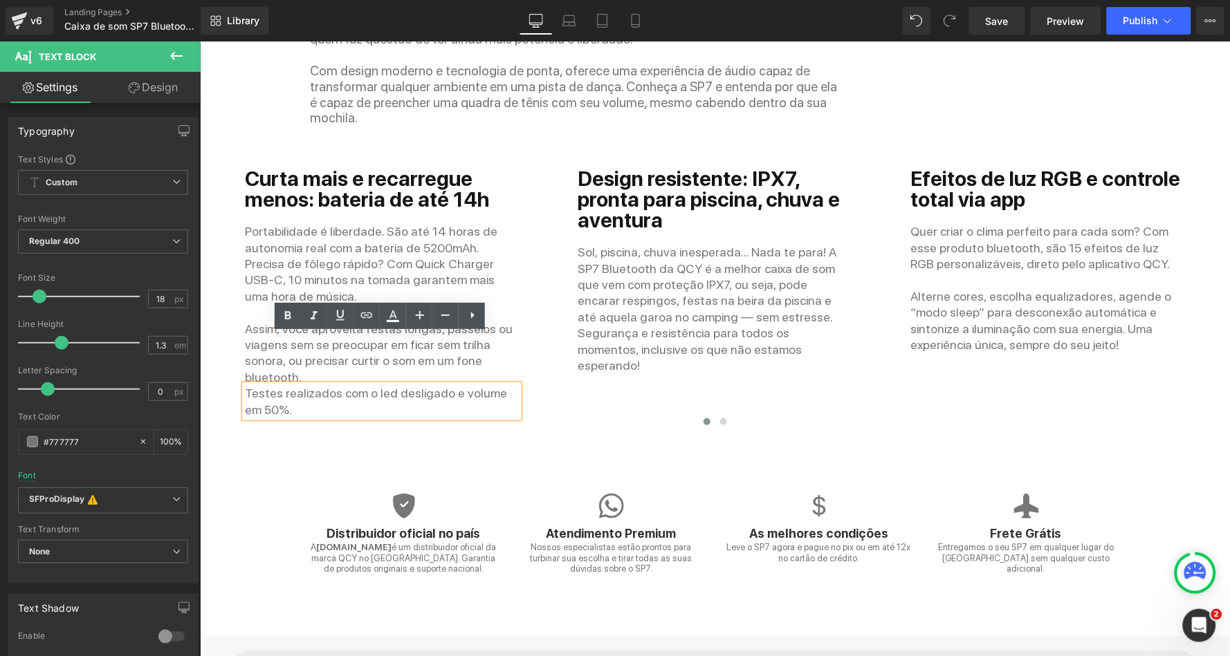
click at [320, 385] on p "Testes realizados com o led desligado e volume em 50%." at bounding box center [381, 401] width 274 height 33
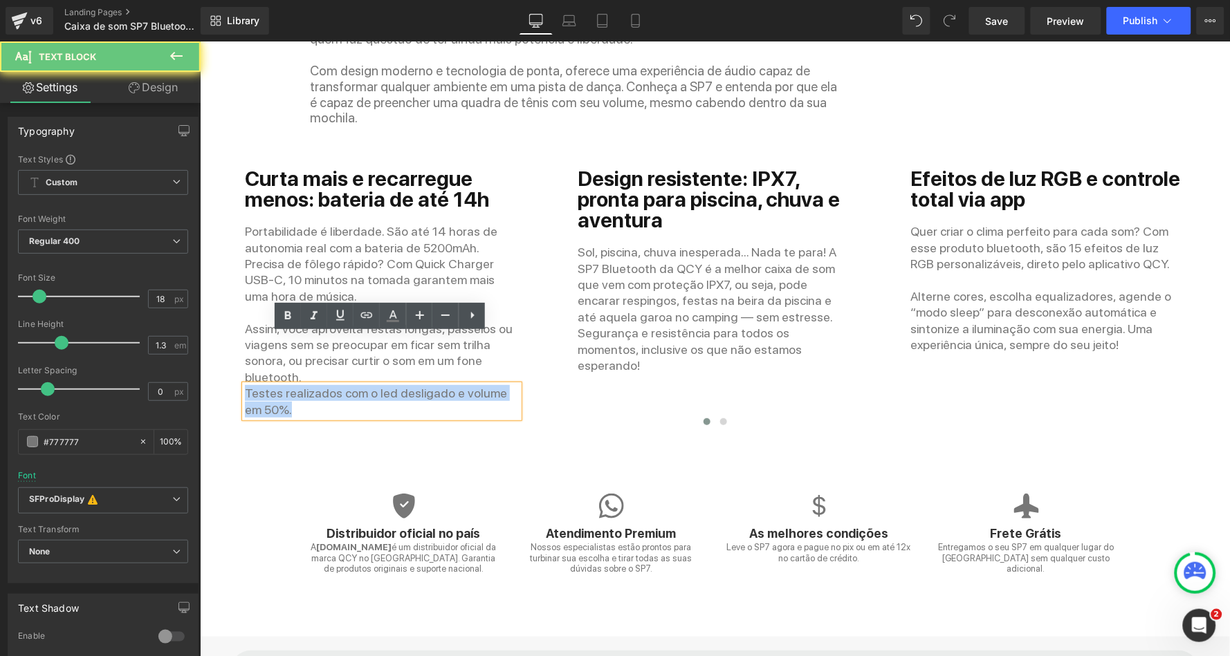
drag, startPoint x: 281, startPoint y: 352, endPoint x: 233, endPoint y: 347, distance: 48.7
click at [234, 347] on div "Curta mais e recarregue menos: bateria de até 14h Heading Portabilidade é liber…" at bounding box center [381, 292] width 295 height 250
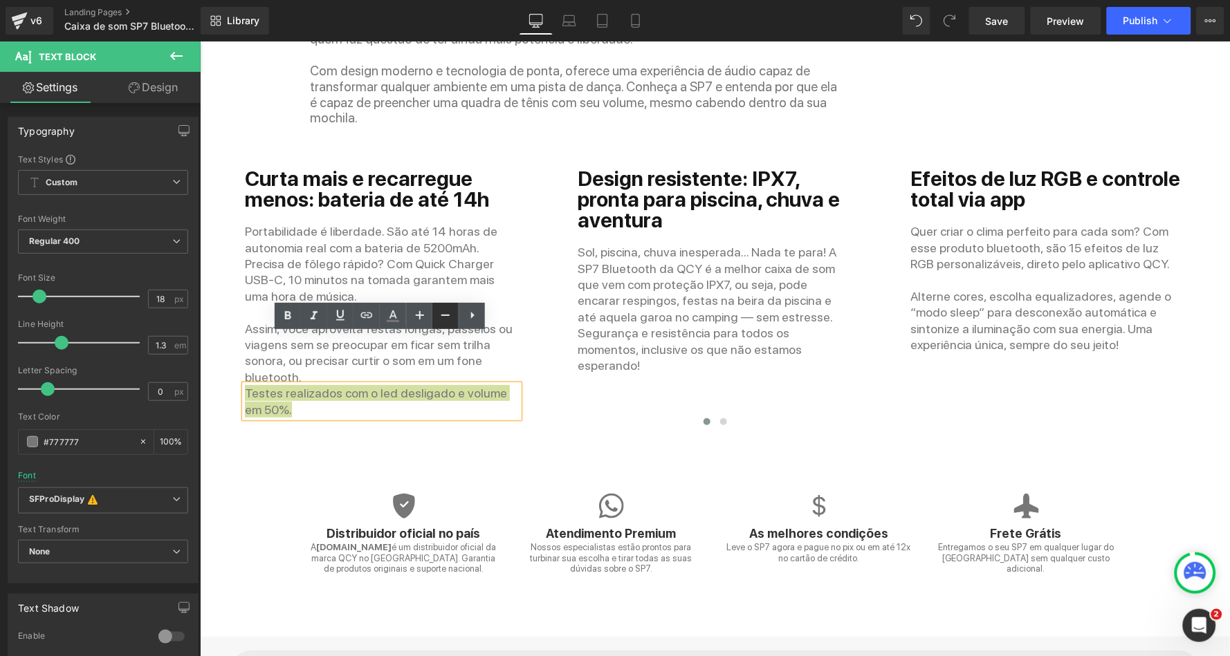
click at [450, 315] on icon at bounding box center [445, 315] width 17 height 17
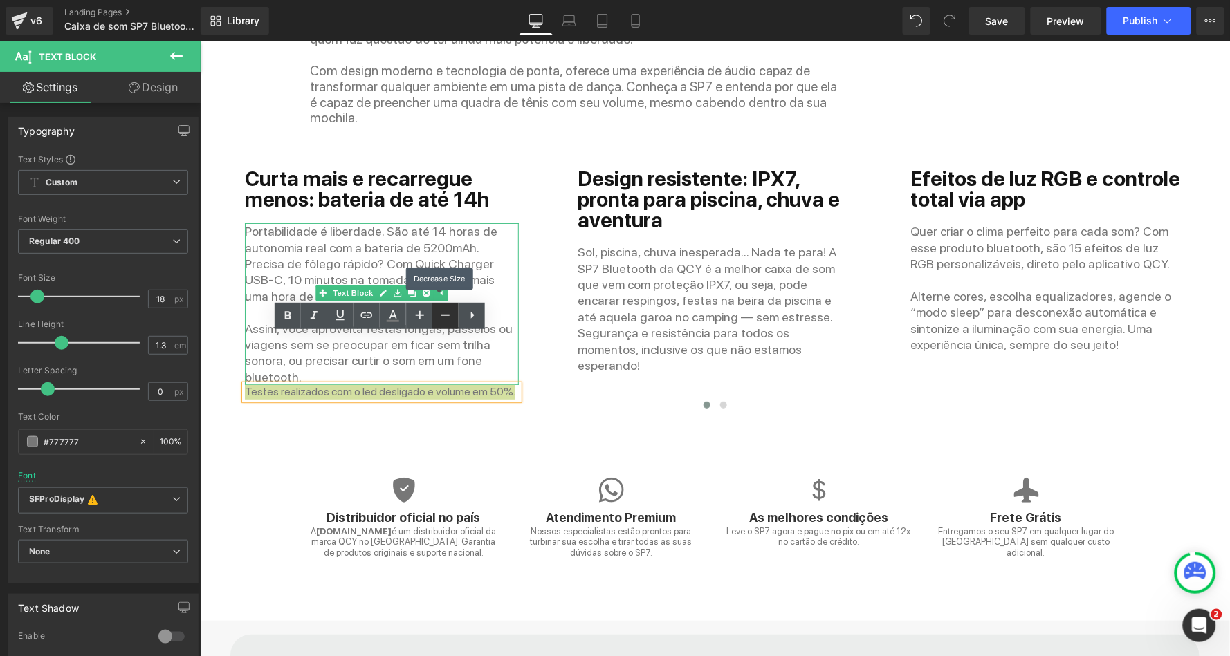
click at [450, 315] on icon at bounding box center [445, 315] width 17 height 17
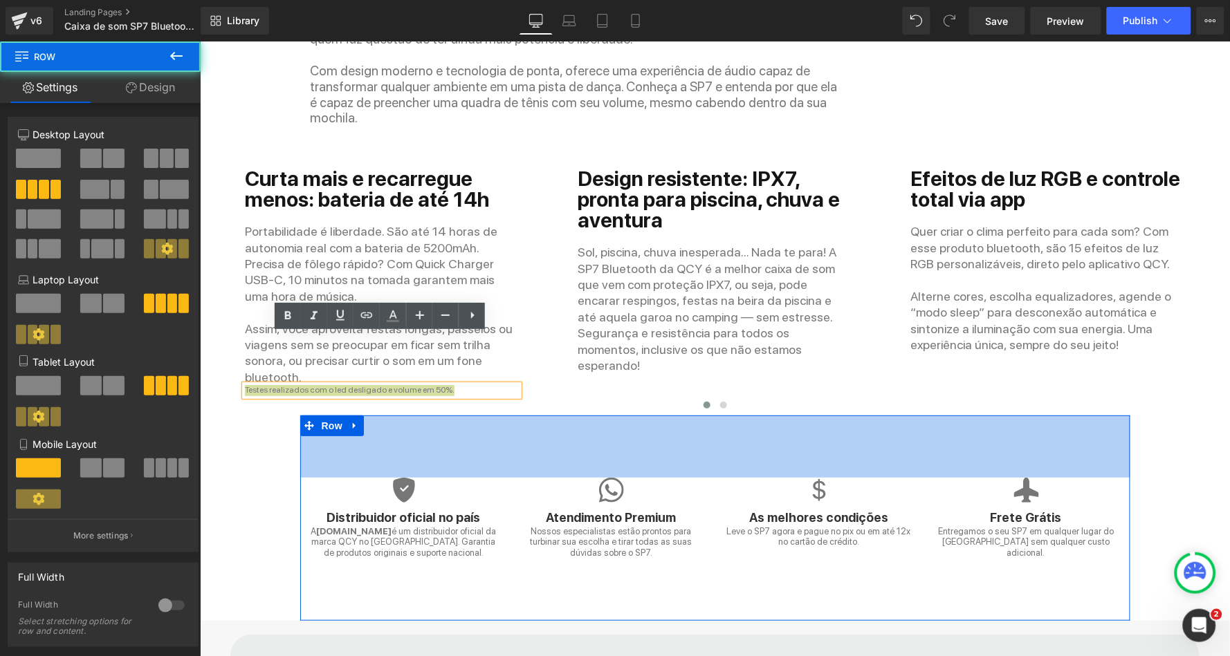
click at [417, 415] on div "90px" at bounding box center [714, 446] width 830 height 62
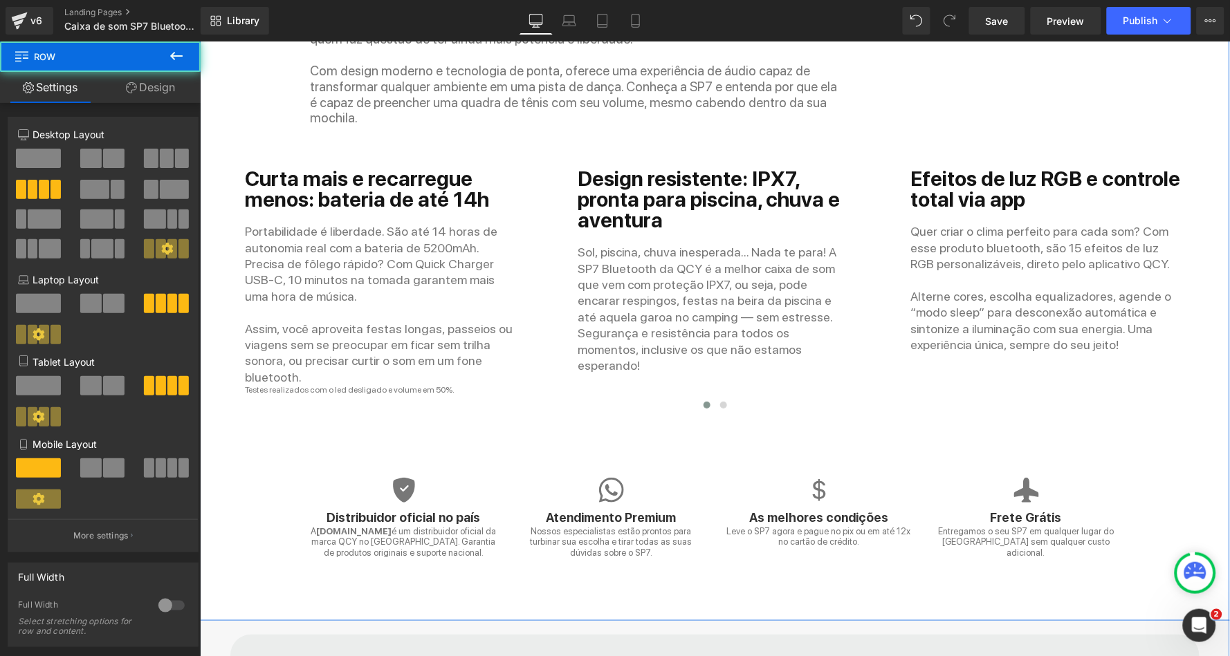
click at [349, 398] on div at bounding box center [714, 407] width 988 height 18
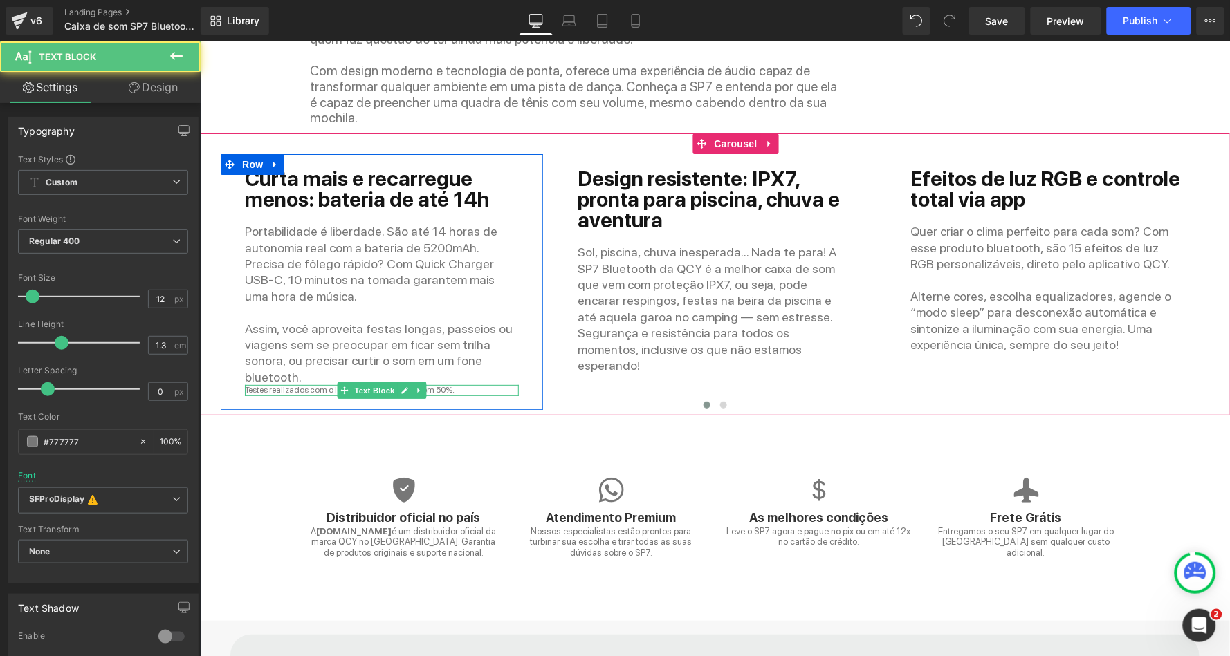
click at [249, 385] on span "Testes realizados com o led desligado e volume em 50%." at bounding box center [349, 390] width 210 height 10
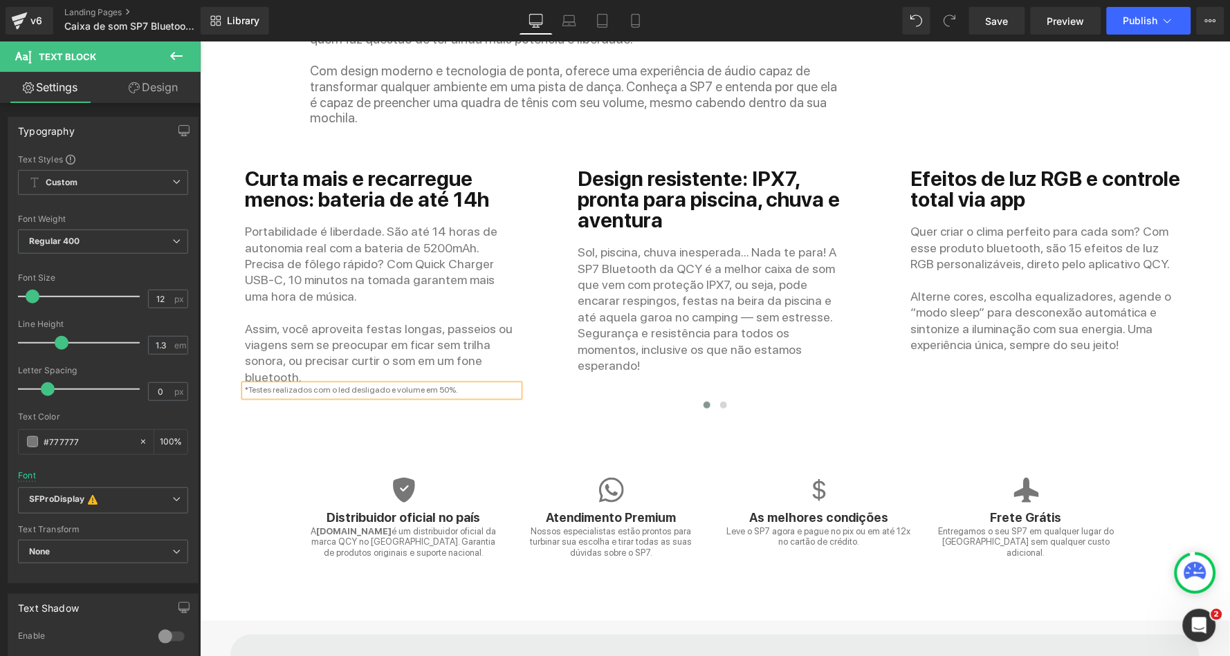
click at [240, 389] on div "Separator Caixa de som SP7: potência, resistência e personalidade Heading Já im…" at bounding box center [714, 230] width 1030 height 782
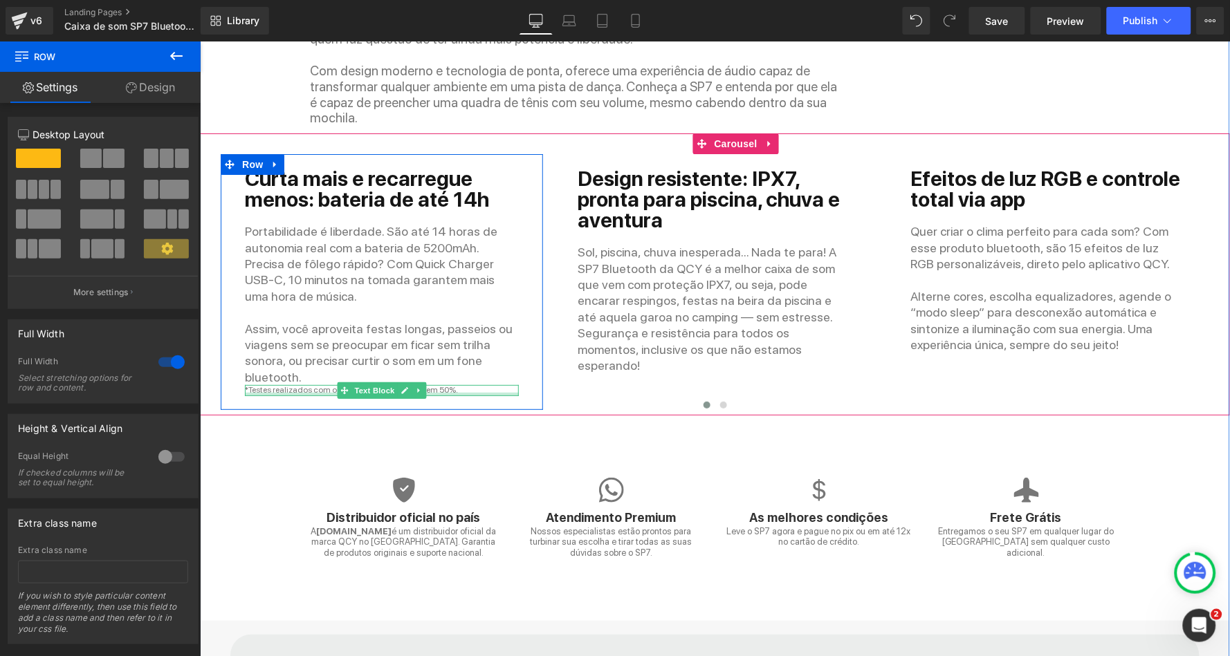
click at [449, 385] on p "*Testes realizados com o led desligado e volume em 50%." at bounding box center [381, 390] width 274 height 11
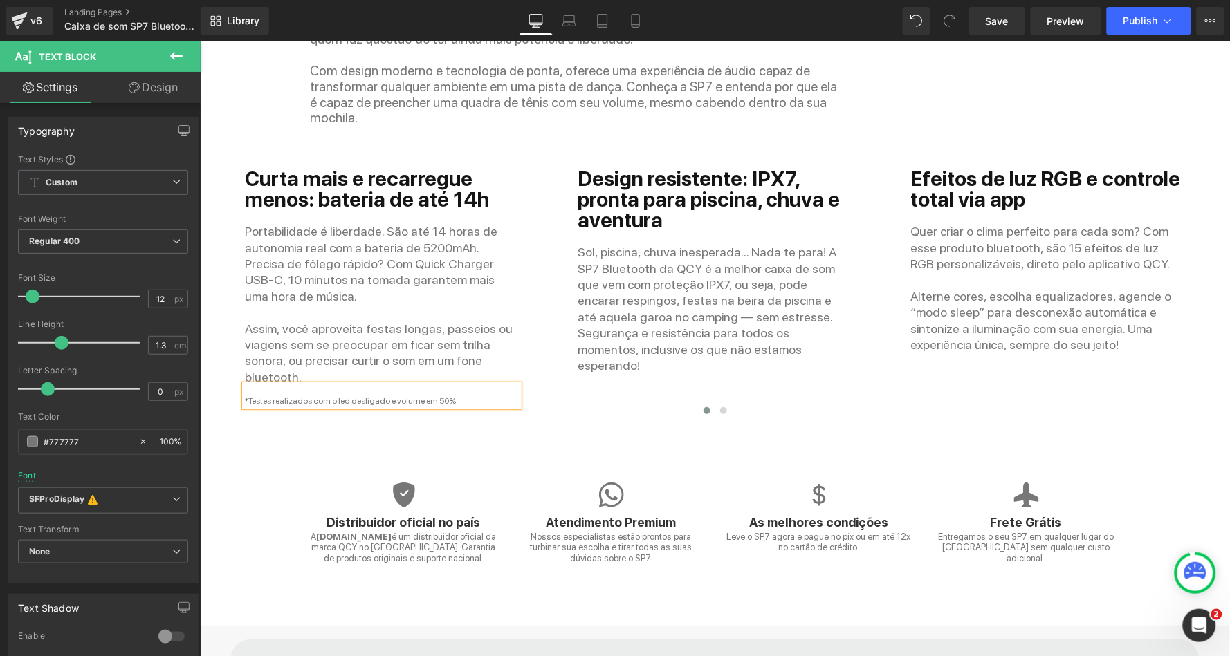
click at [199, 41] on div "90px" at bounding box center [199, 41] width 0 height 0
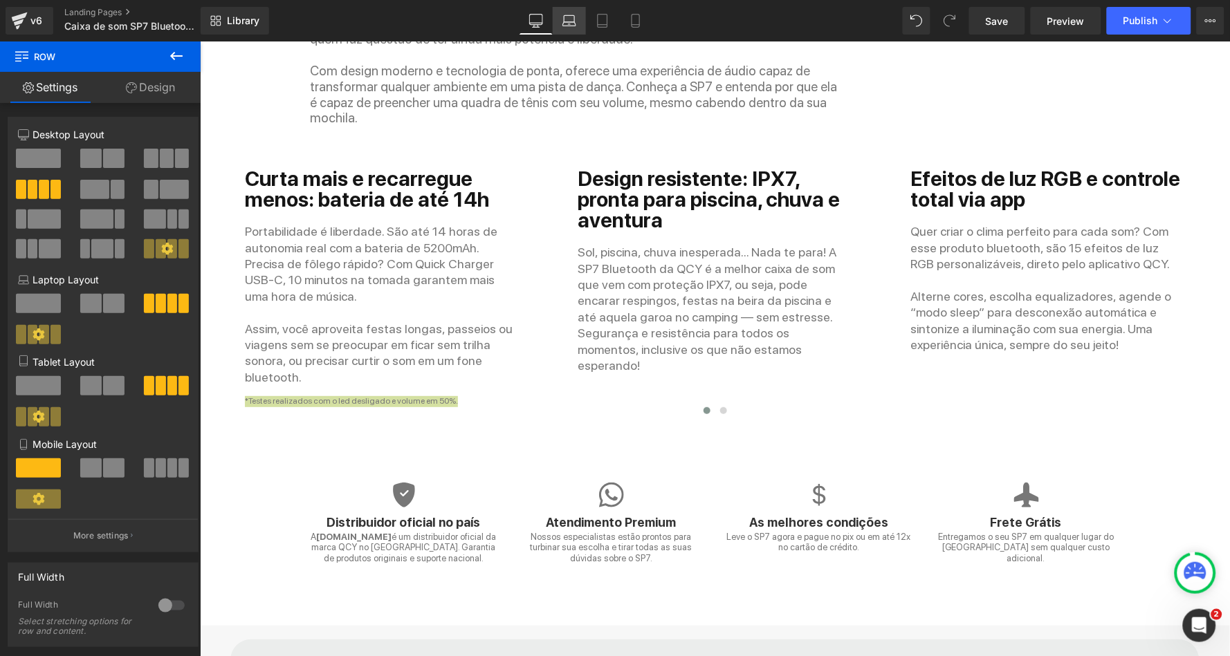
click at [575, 33] on link "Laptop" at bounding box center [569, 21] width 33 height 28
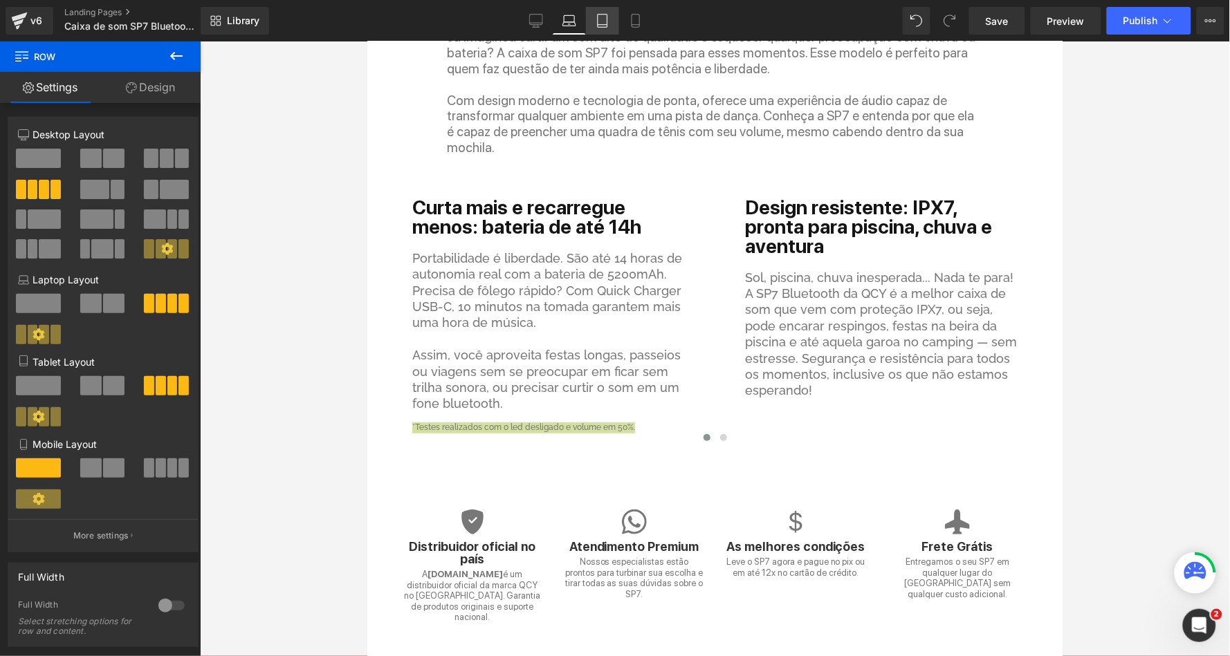
scroll to position [2965, 0]
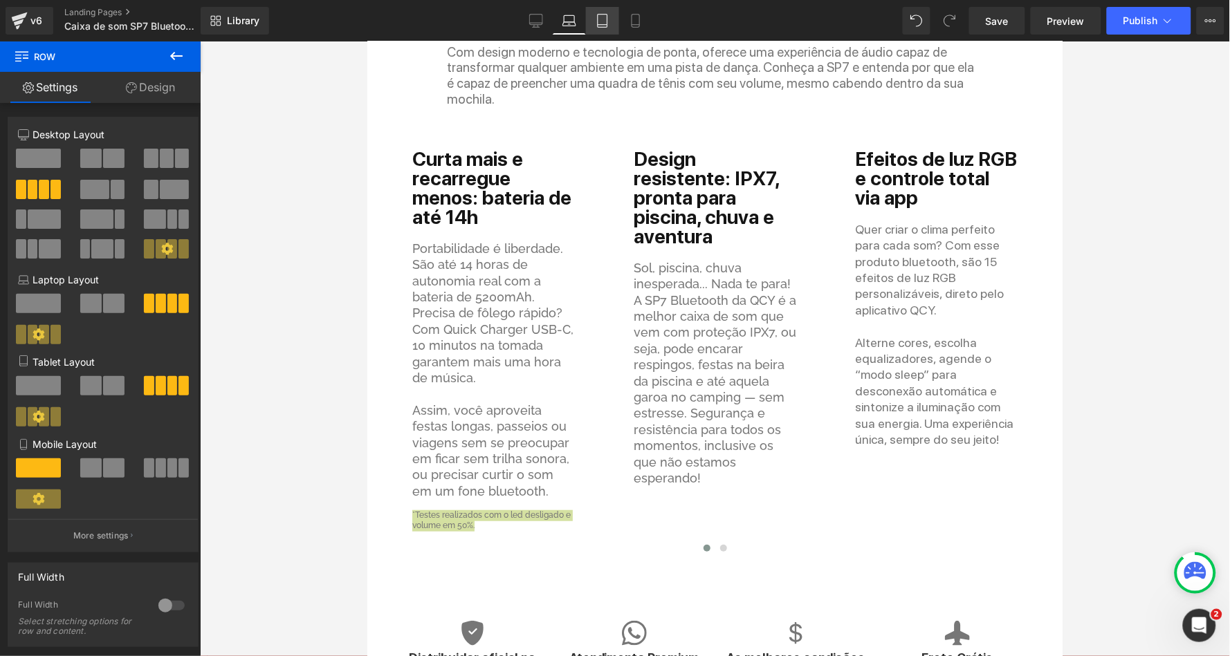
click at [597, 31] on link "Tablet" at bounding box center [602, 21] width 33 height 28
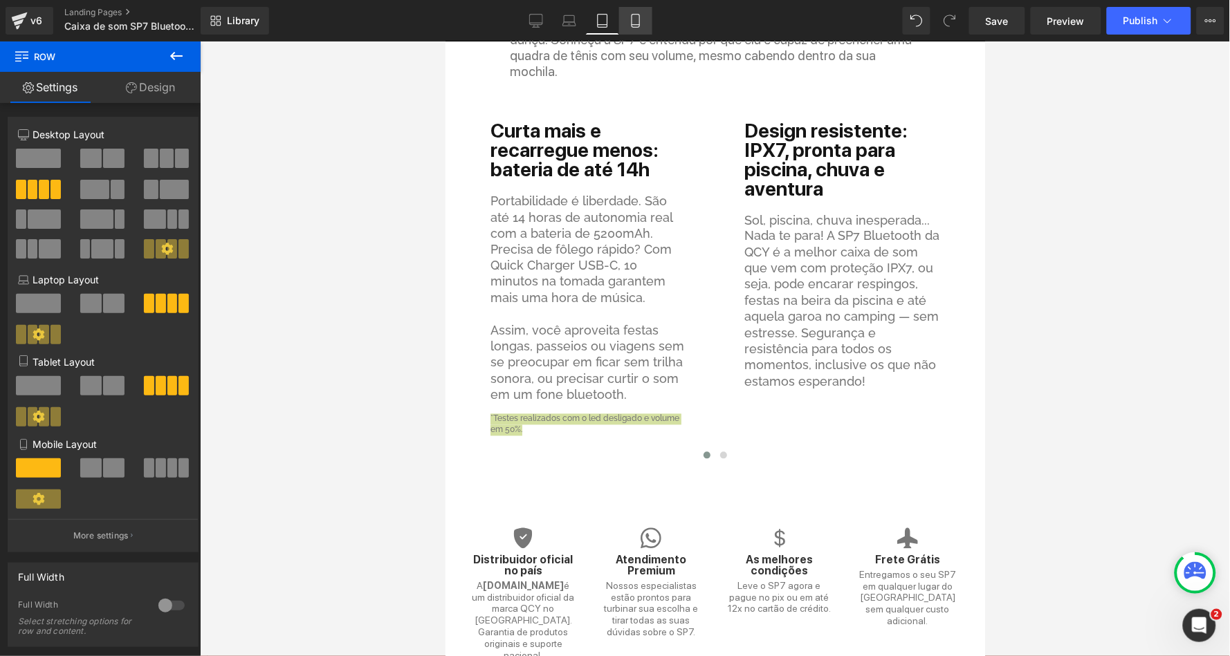
click at [641, 31] on link "Mobile" at bounding box center [635, 21] width 33 height 28
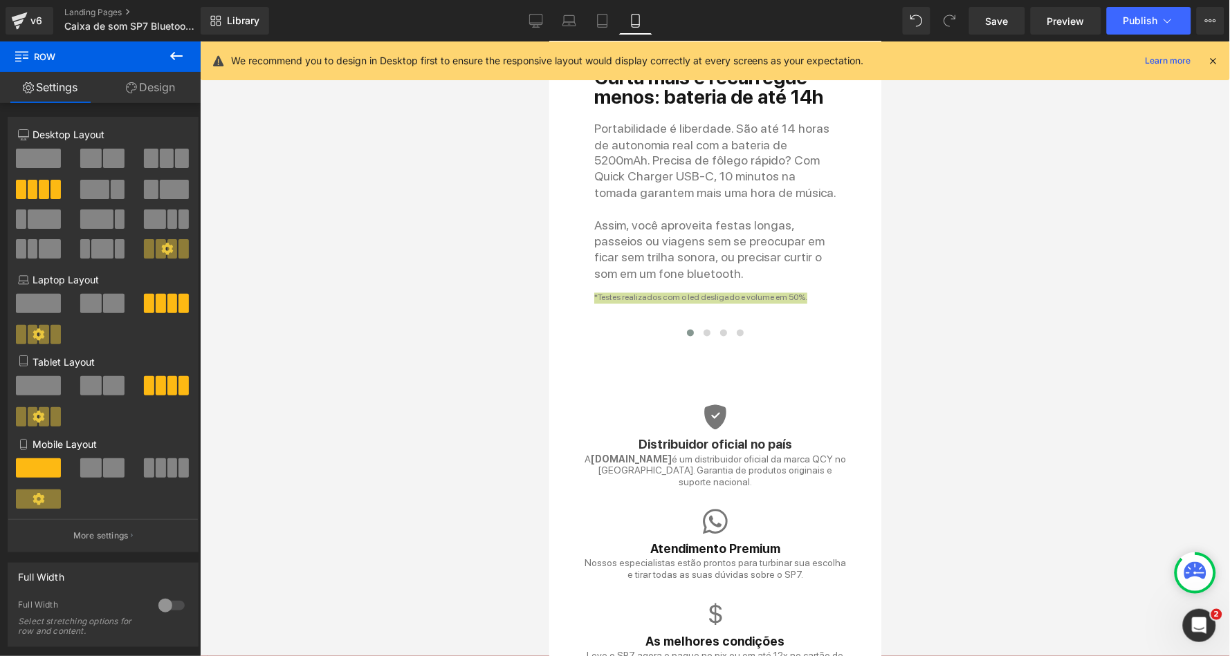
scroll to position [3442, 0]
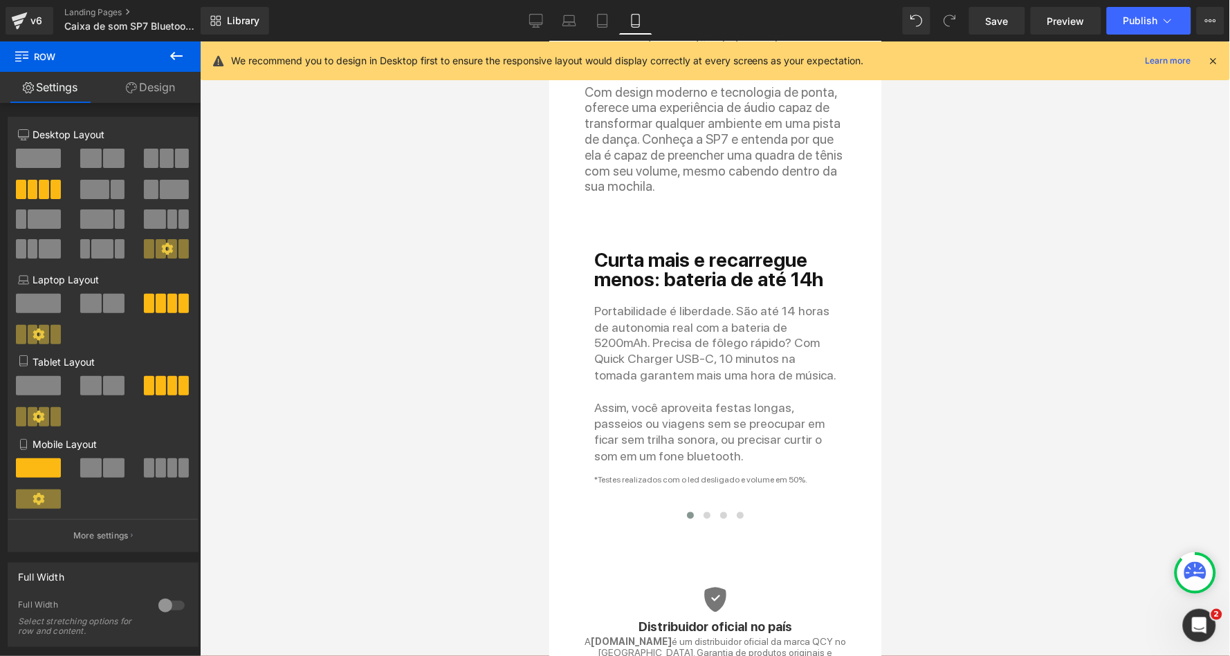
click at [676, 307] on div "Portabilidade é liberdade. São até 14 horas de autonomia real com a bateria de …" at bounding box center [714, 383] width 242 height 162
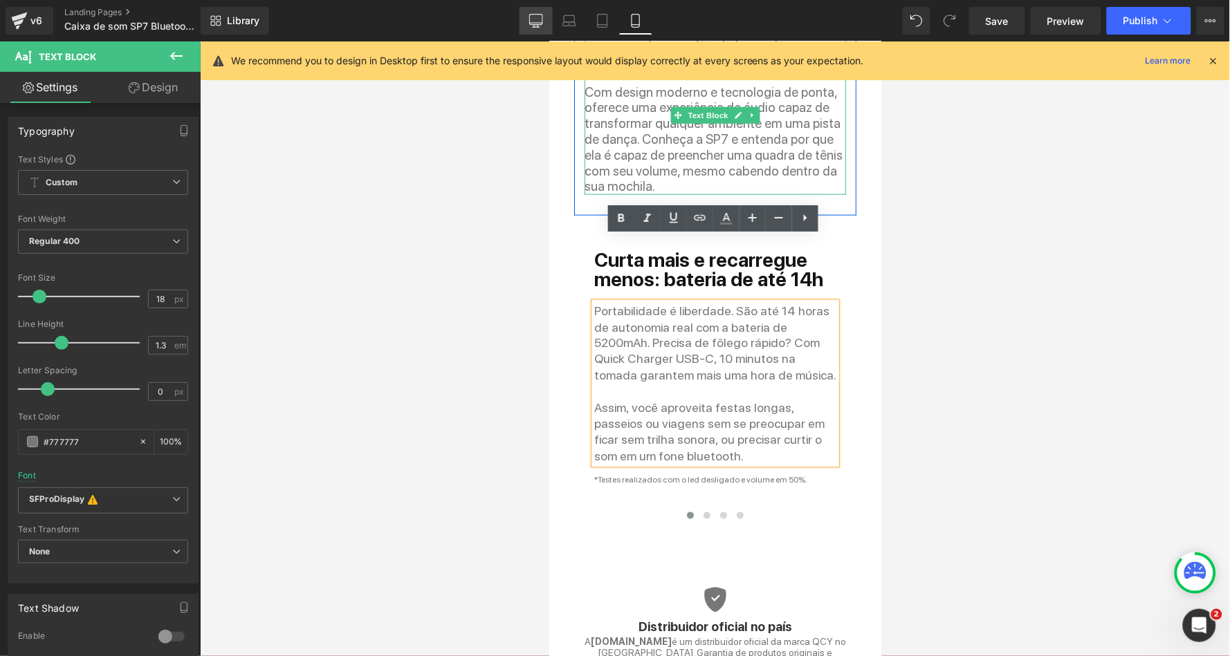
click at [542, 26] on icon at bounding box center [536, 21] width 14 height 14
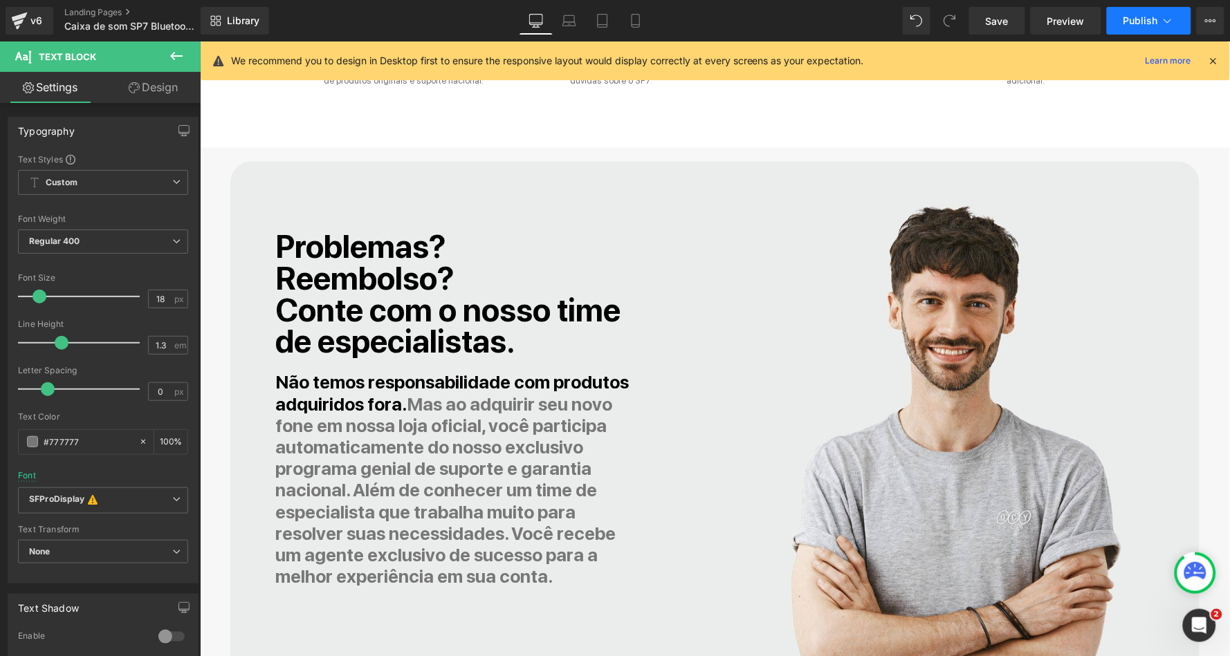
scroll to position [3033, 0]
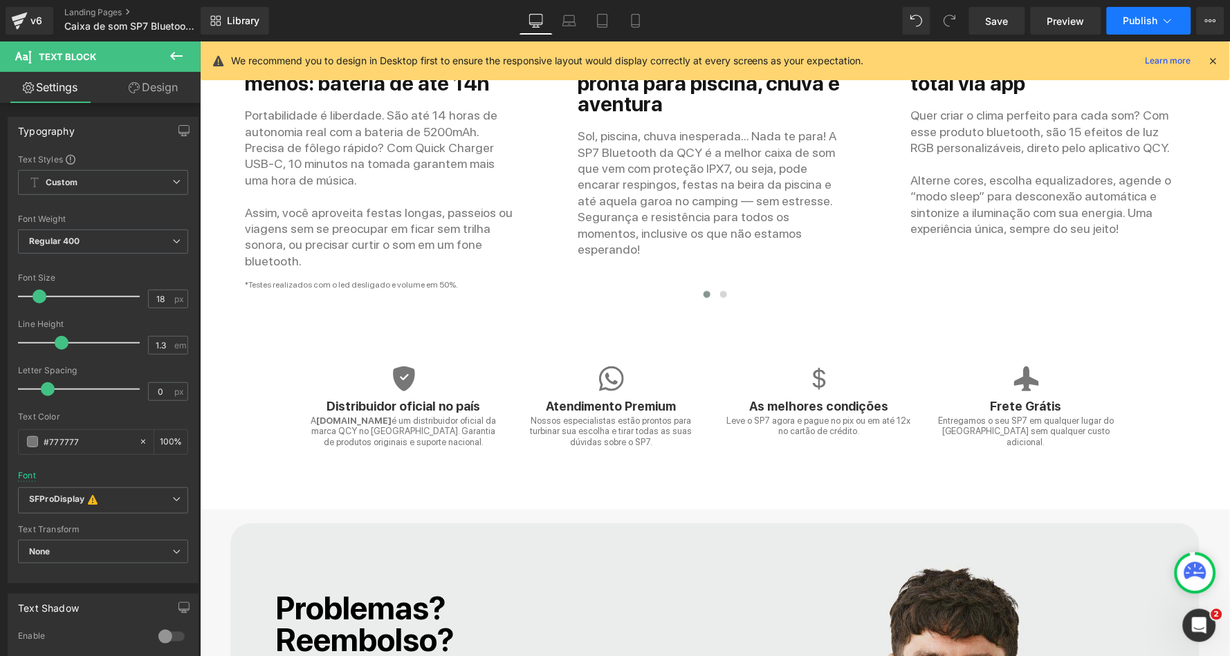
click at [1164, 26] on icon at bounding box center [1168, 21] width 14 height 14
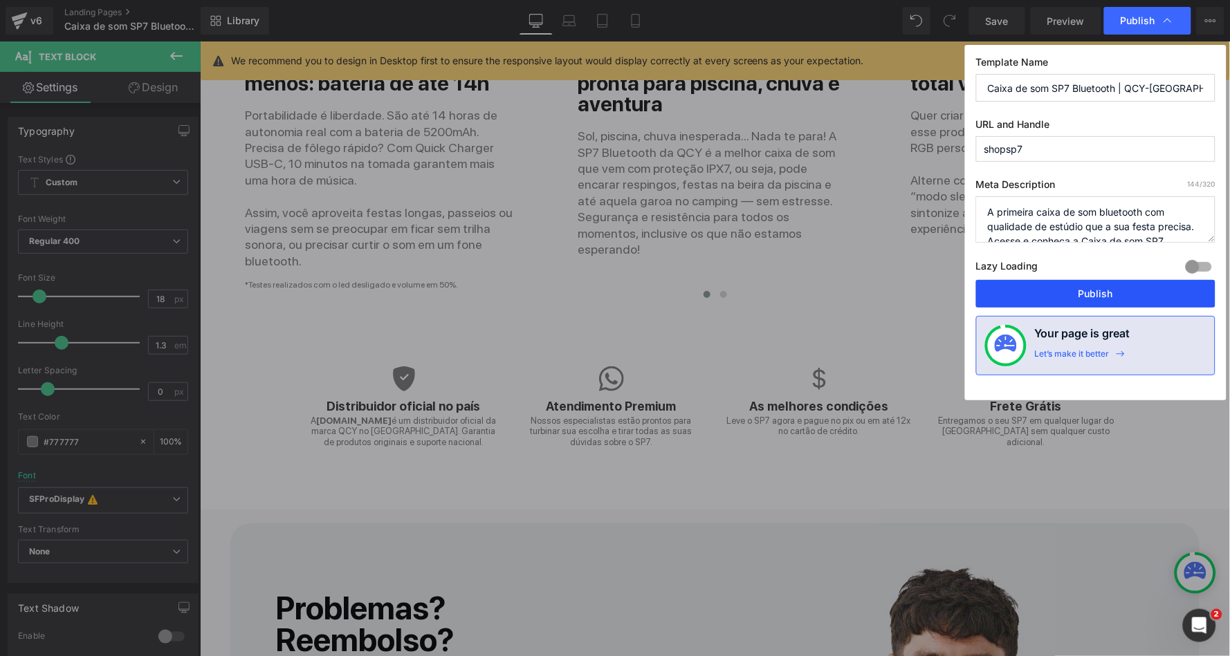
click at [1054, 293] on button "Publish" at bounding box center [1095, 294] width 239 height 28
